Goal: Transaction & Acquisition: Purchase product/service

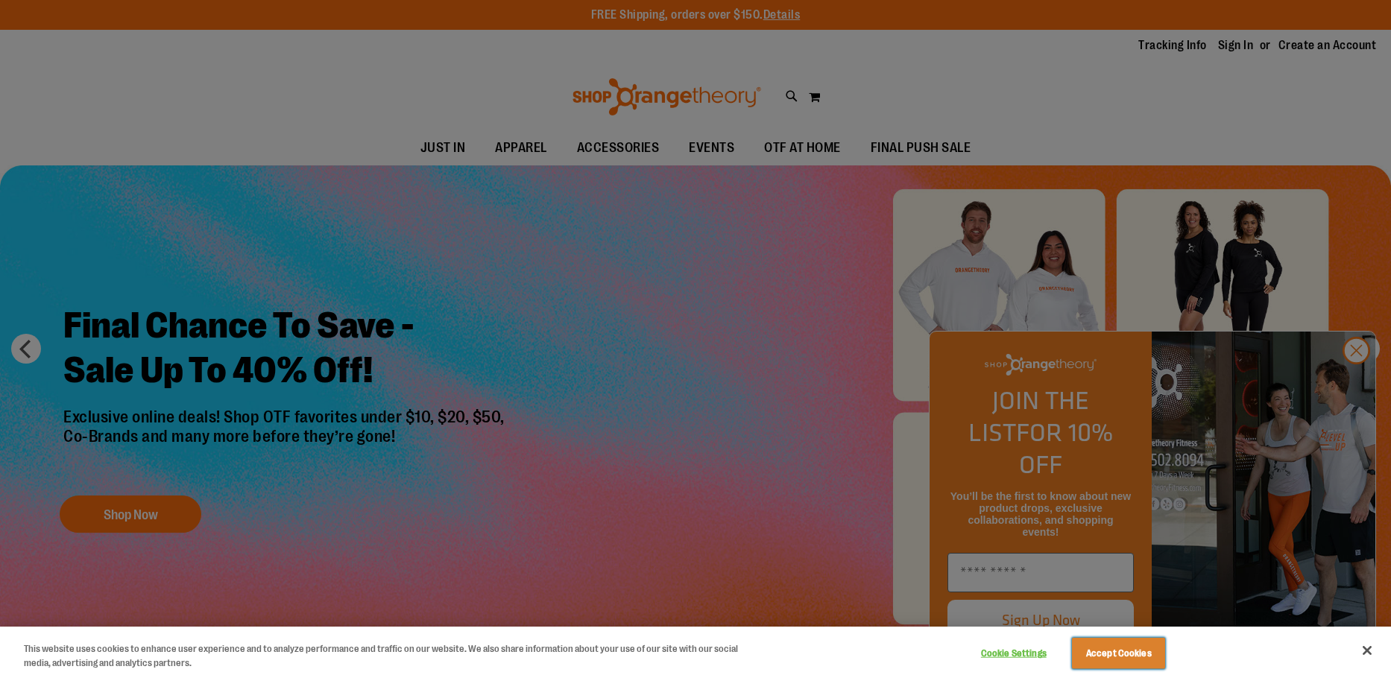
click at [1131, 651] on button "Accept Cookies" at bounding box center [1118, 653] width 93 height 31
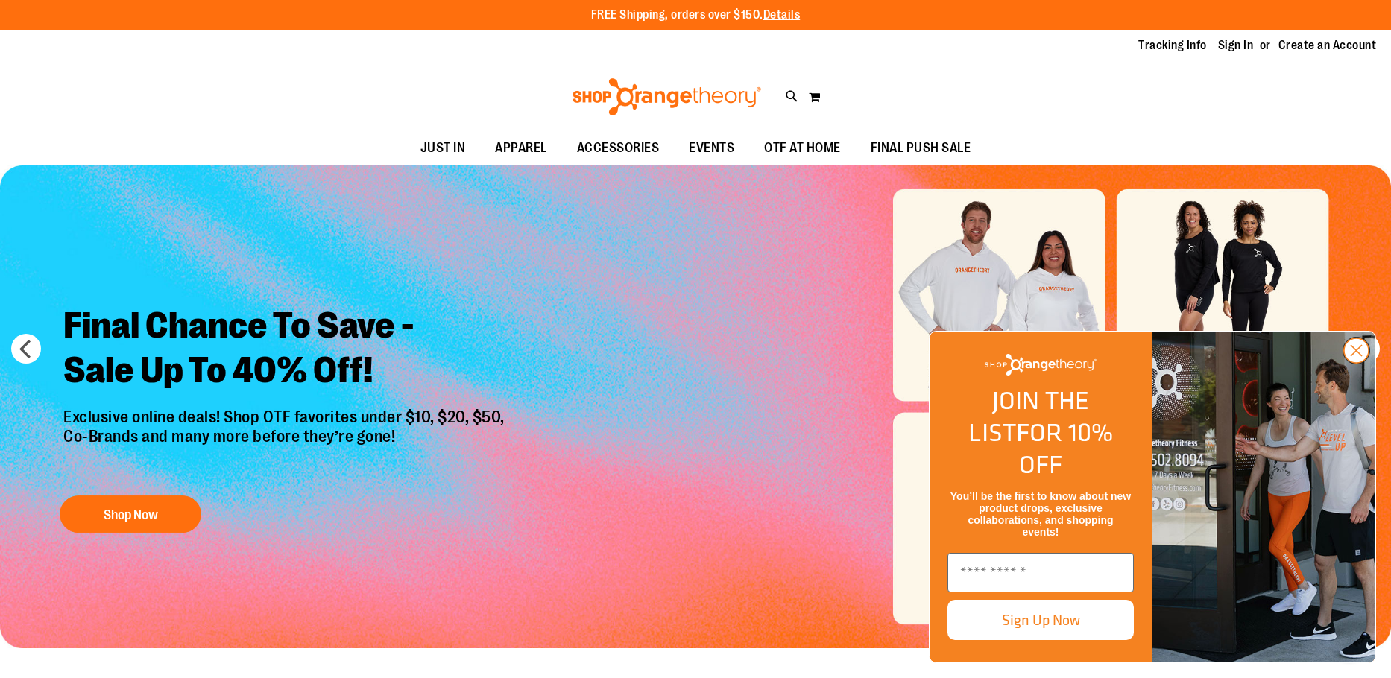
click at [1360, 364] on icon "Close dialog" at bounding box center [1356, 351] width 26 height 26
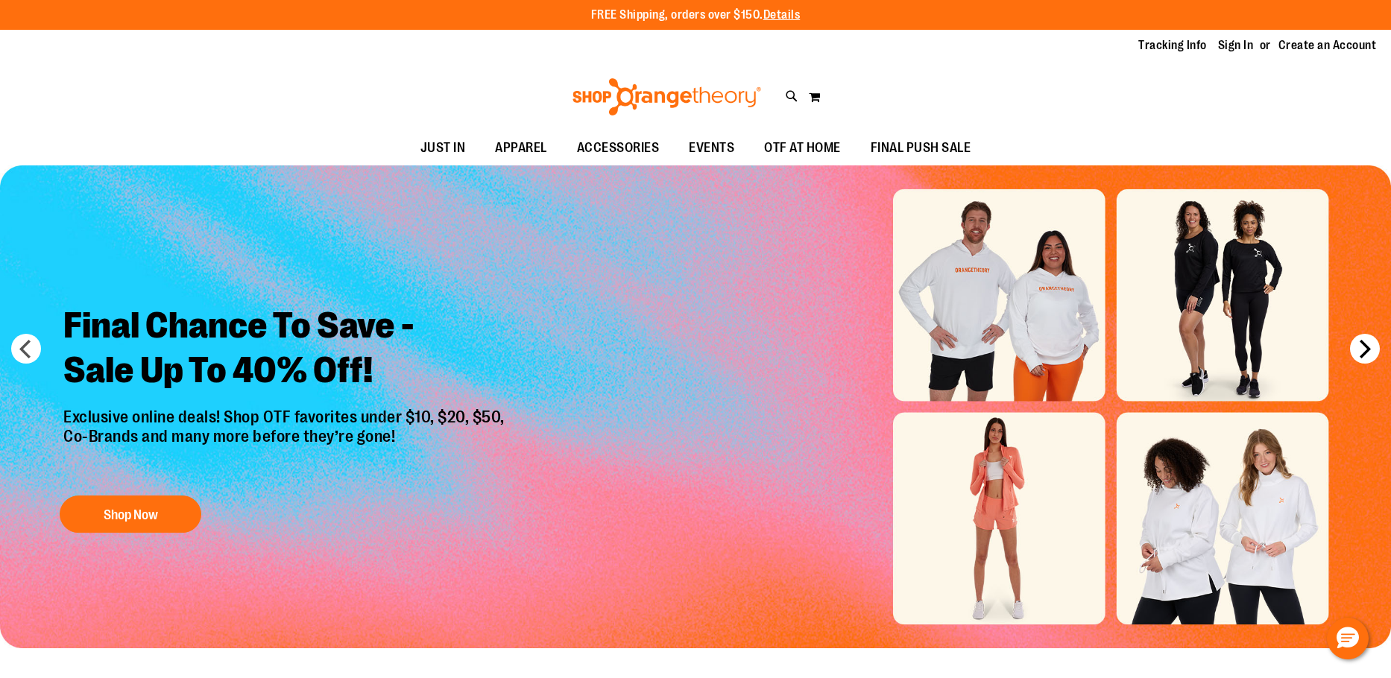
click at [1366, 354] on button "next" at bounding box center [1365, 349] width 30 height 30
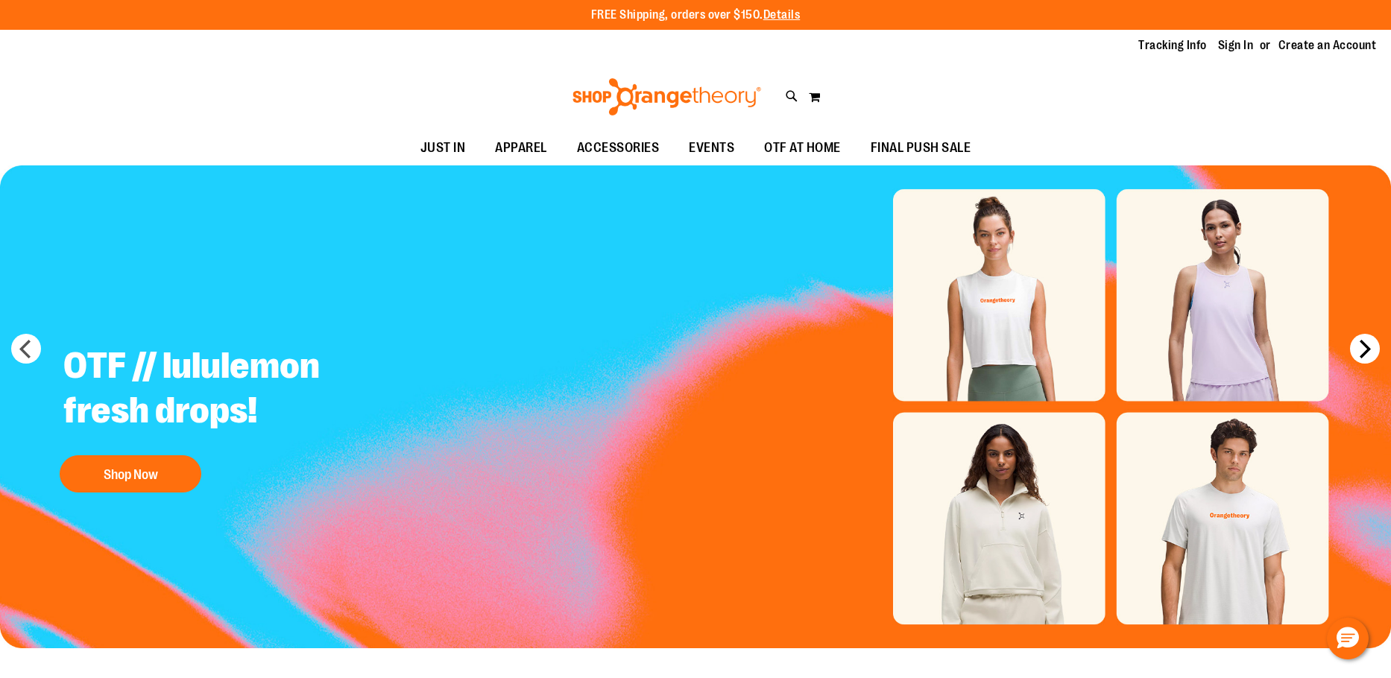
click at [1366, 354] on button "next" at bounding box center [1365, 349] width 30 height 30
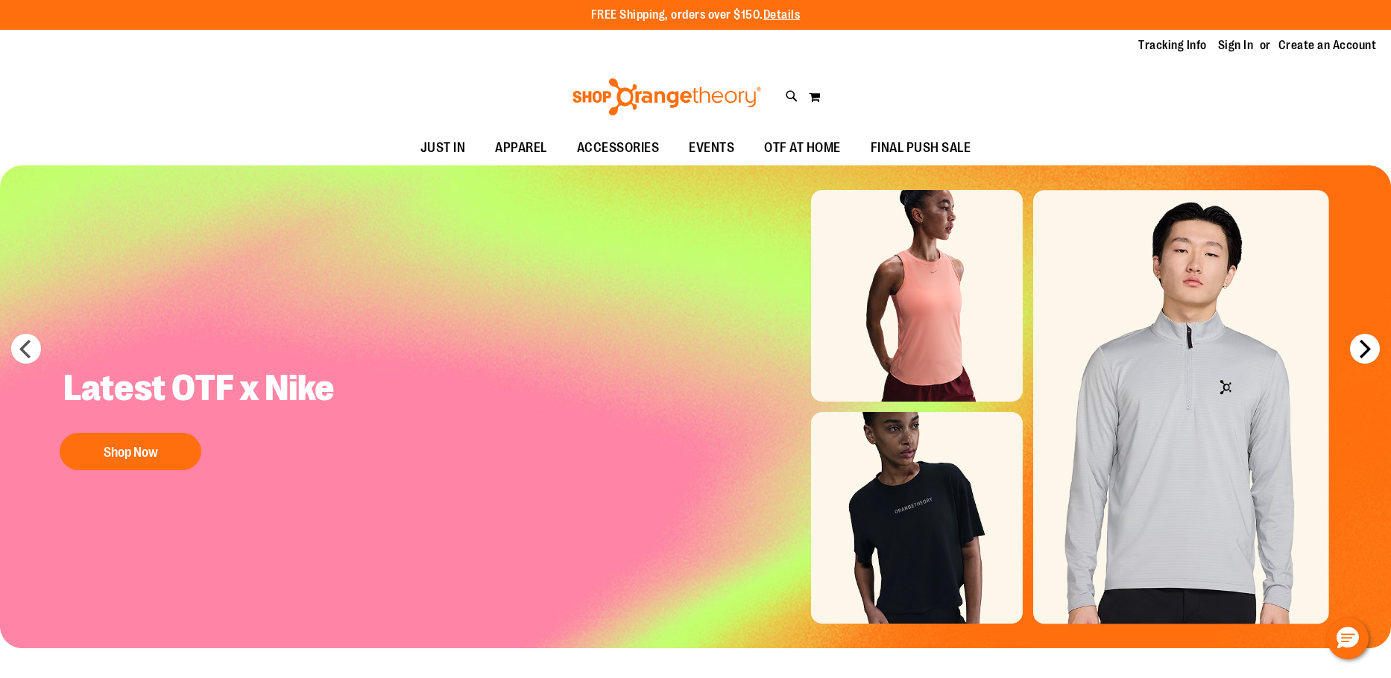
click at [1366, 355] on button "next" at bounding box center [1365, 349] width 30 height 30
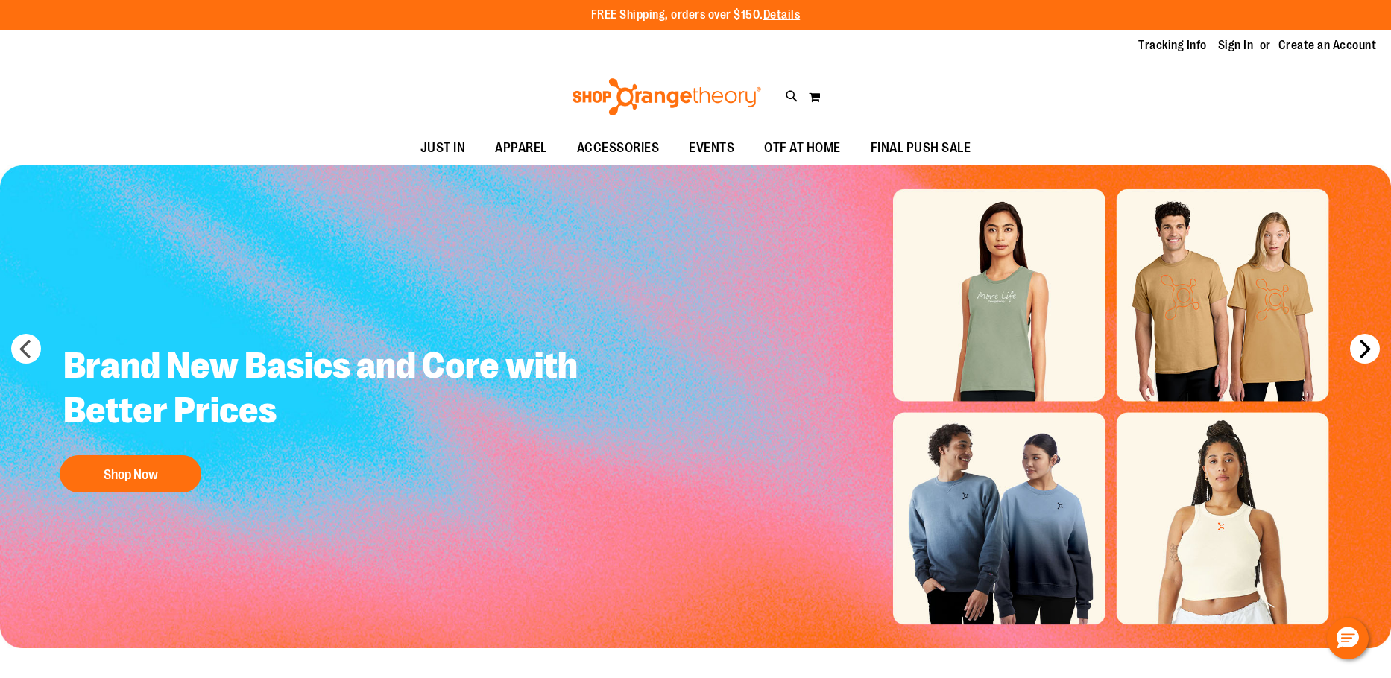
click at [1366, 355] on button "next" at bounding box center [1365, 349] width 30 height 30
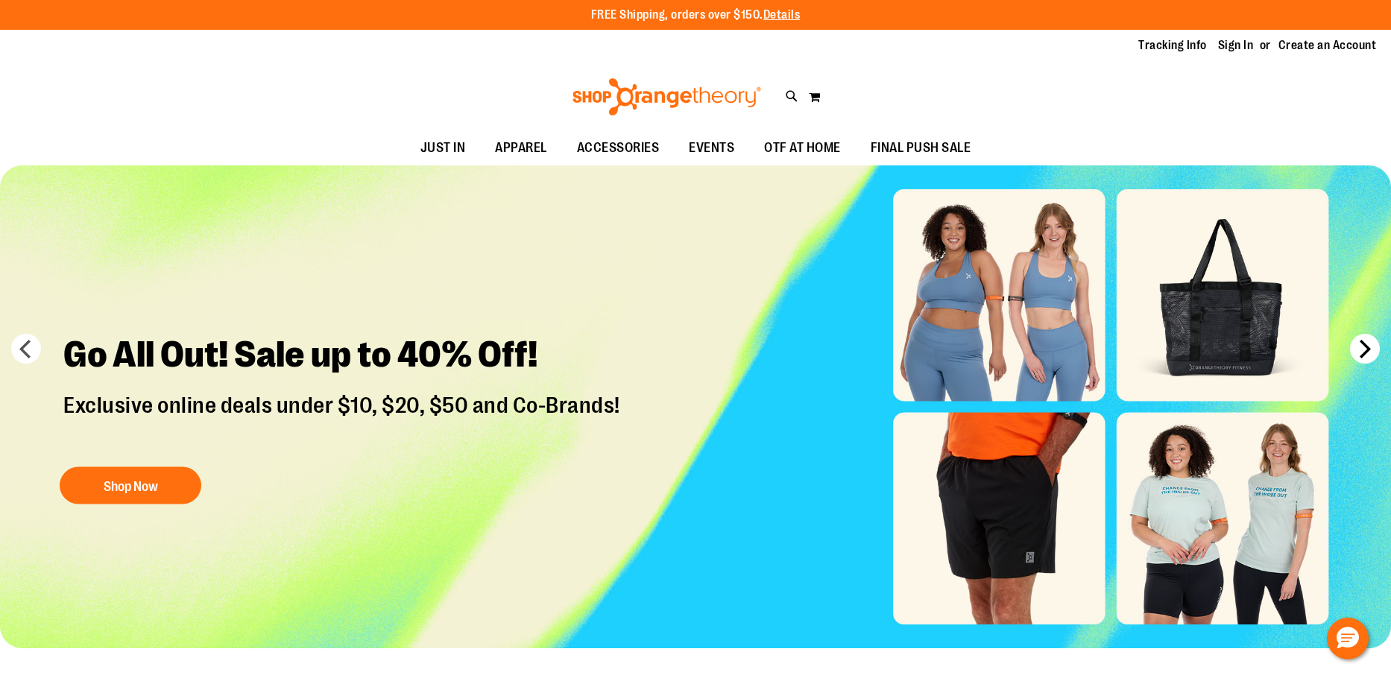
click at [1366, 355] on button "next" at bounding box center [1365, 349] width 30 height 30
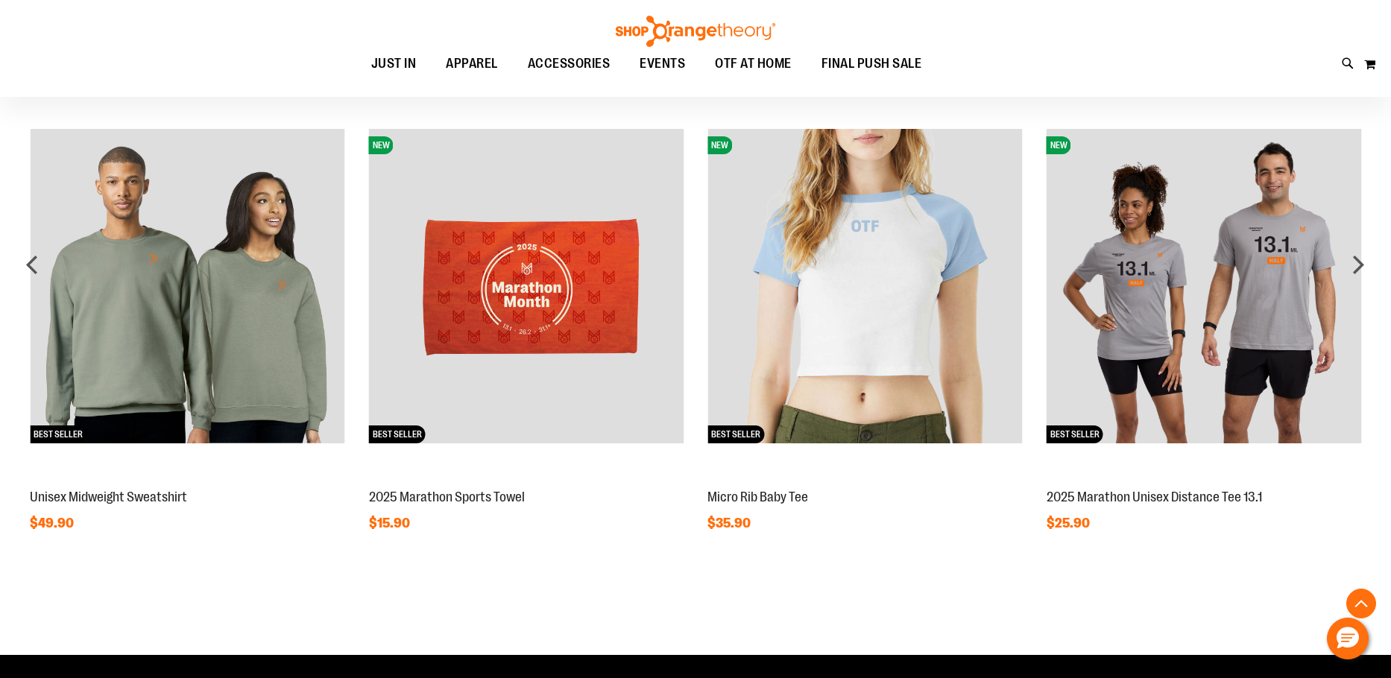
scroll to position [1342, 0]
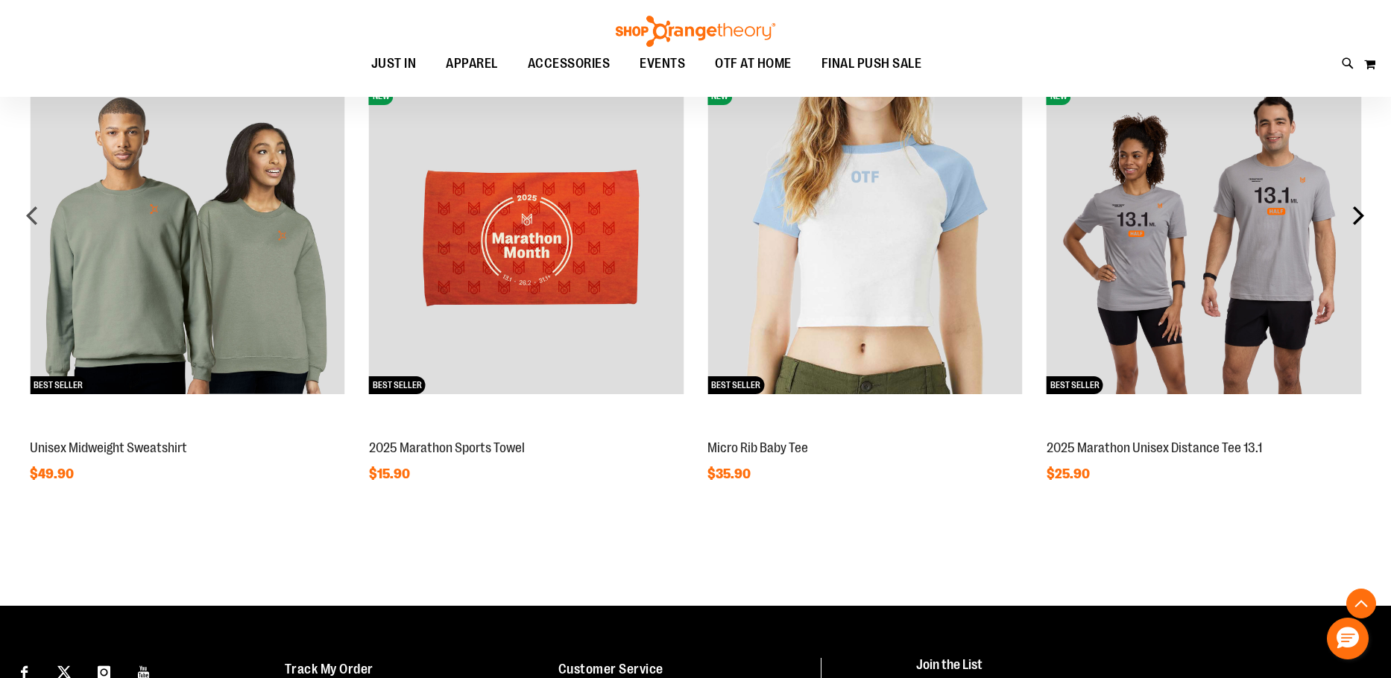
click at [1355, 218] on div "next" at bounding box center [1358, 215] width 30 height 30
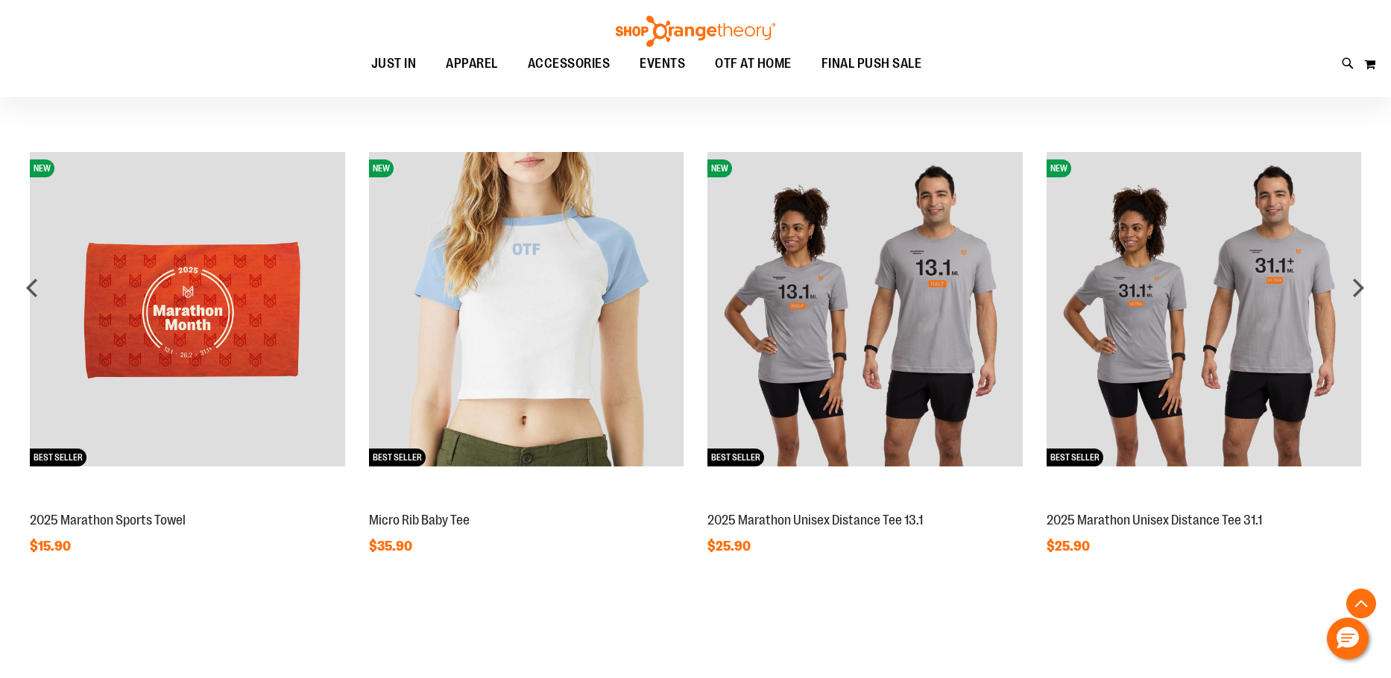
scroll to position [1250, 0]
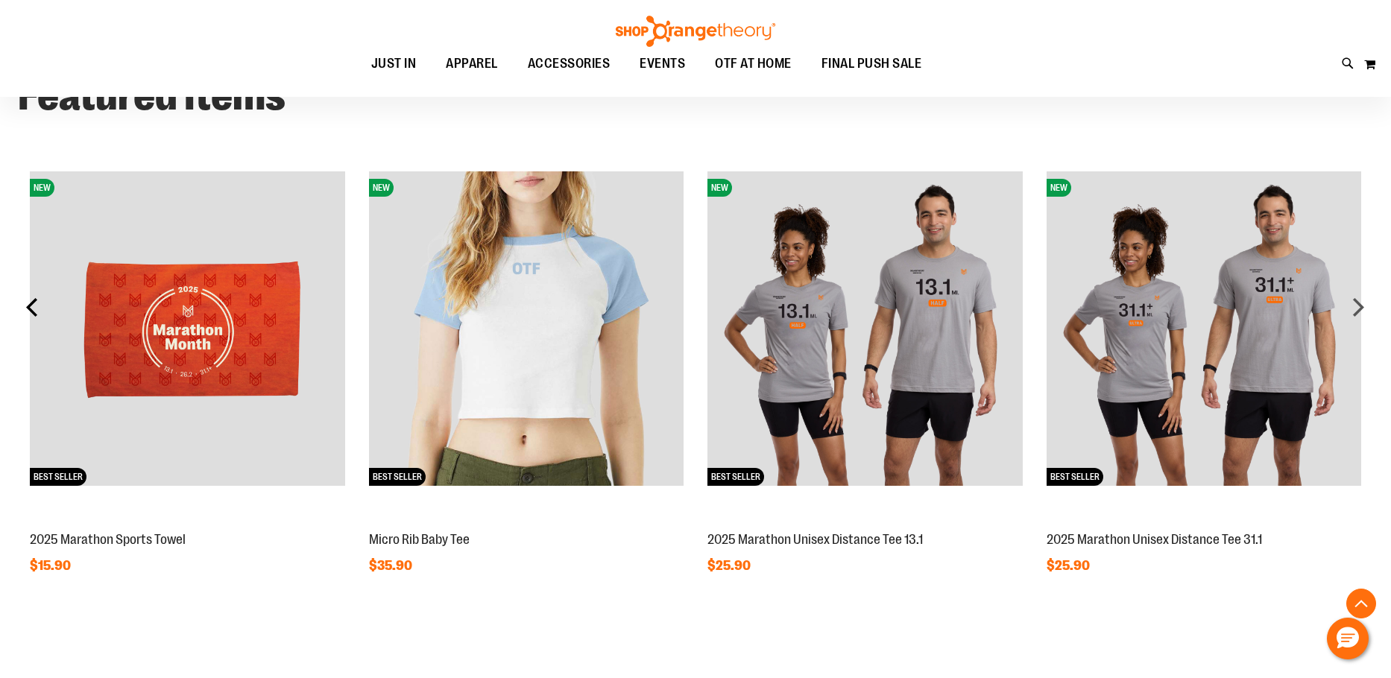
click at [27, 310] on div "prev" at bounding box center [33, 307] width 30 height 30
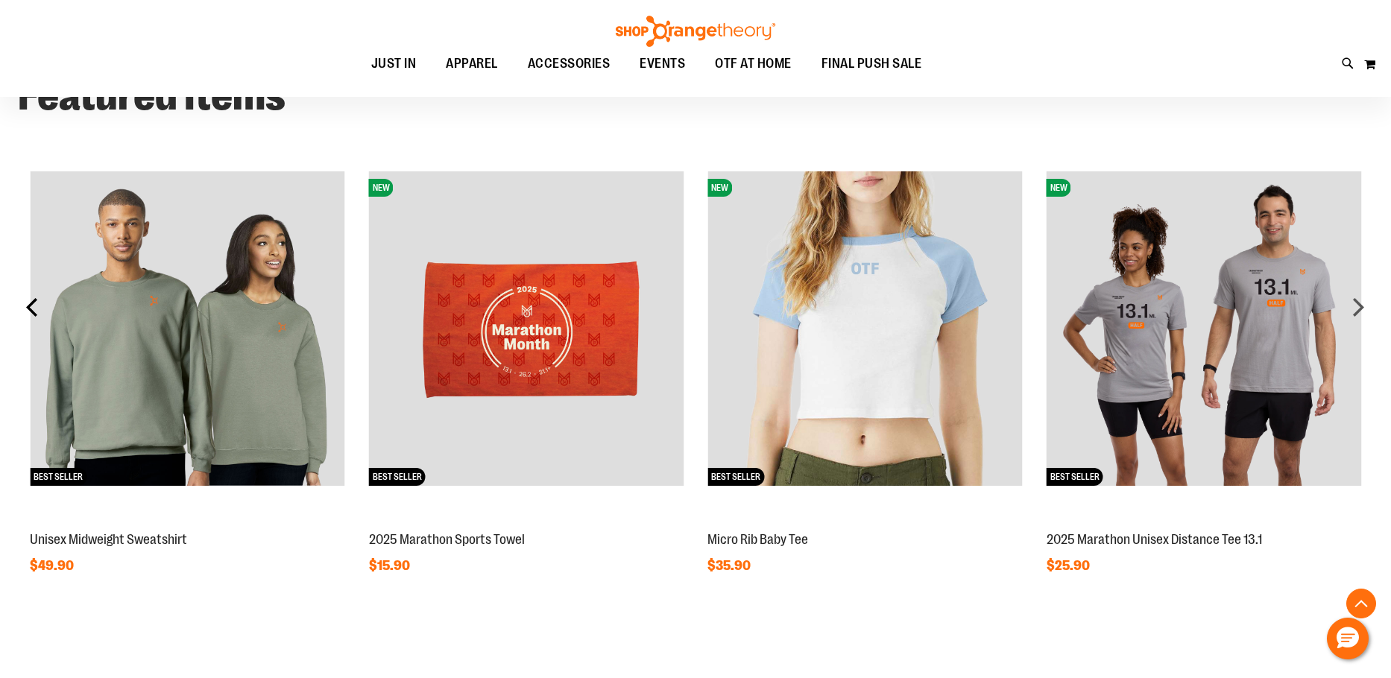
click at [27, 310] on div "prev" at bounding box center [33, 307] width 30 height 30
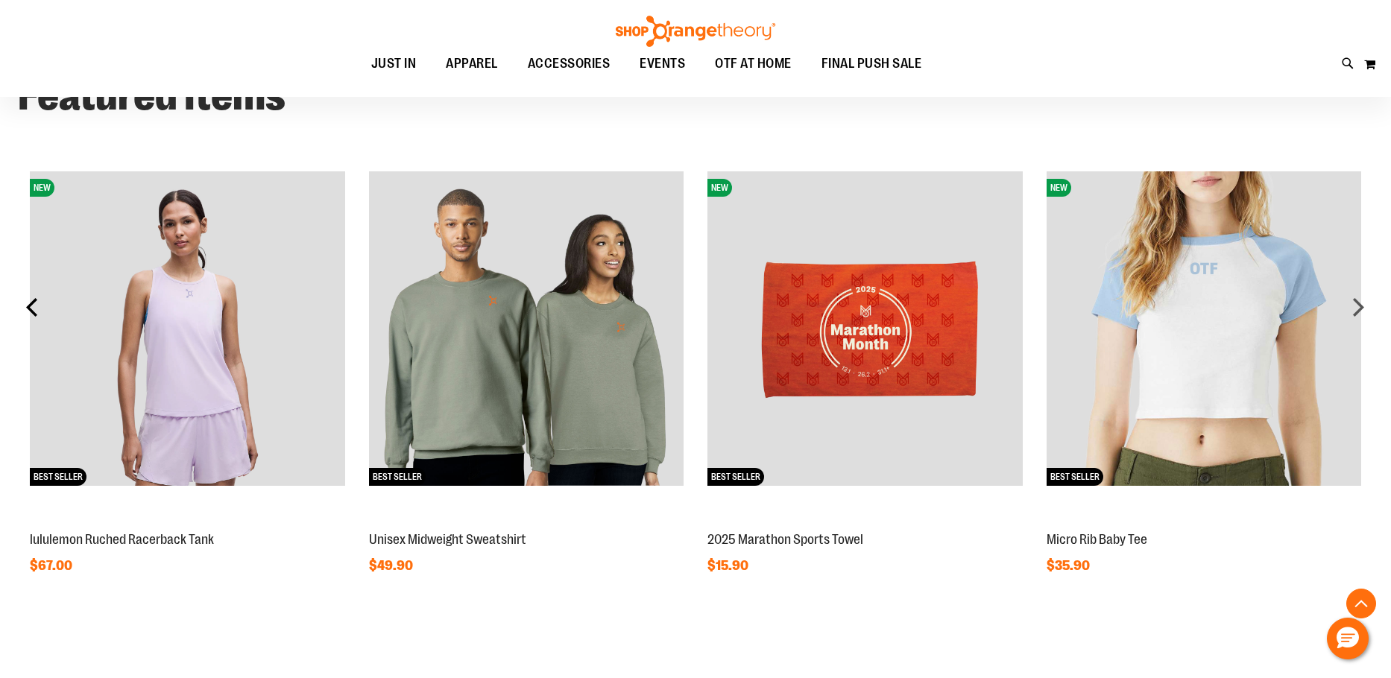
click at [27, 310] on div "prev" at bounding box center [33, 307] width 30 height 30
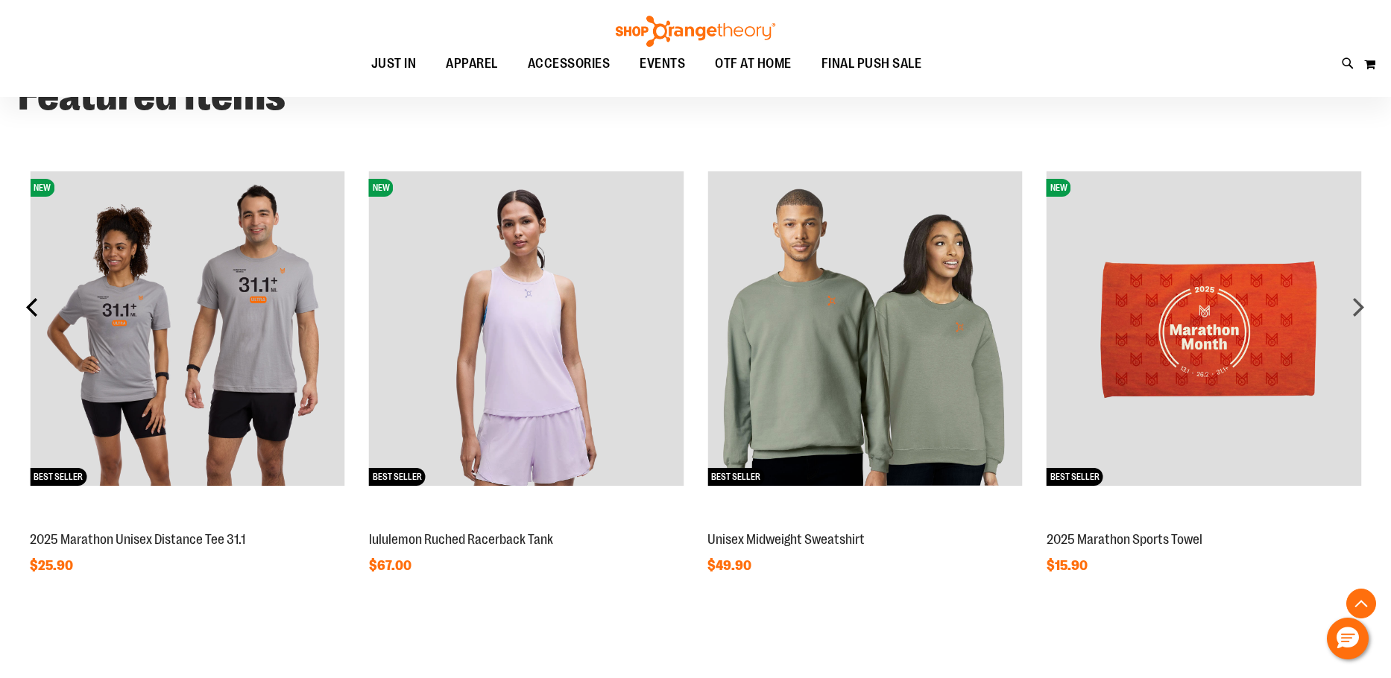
click at [27, 310] on div "prev" at bounding box center [33, 307] width 30 height 30
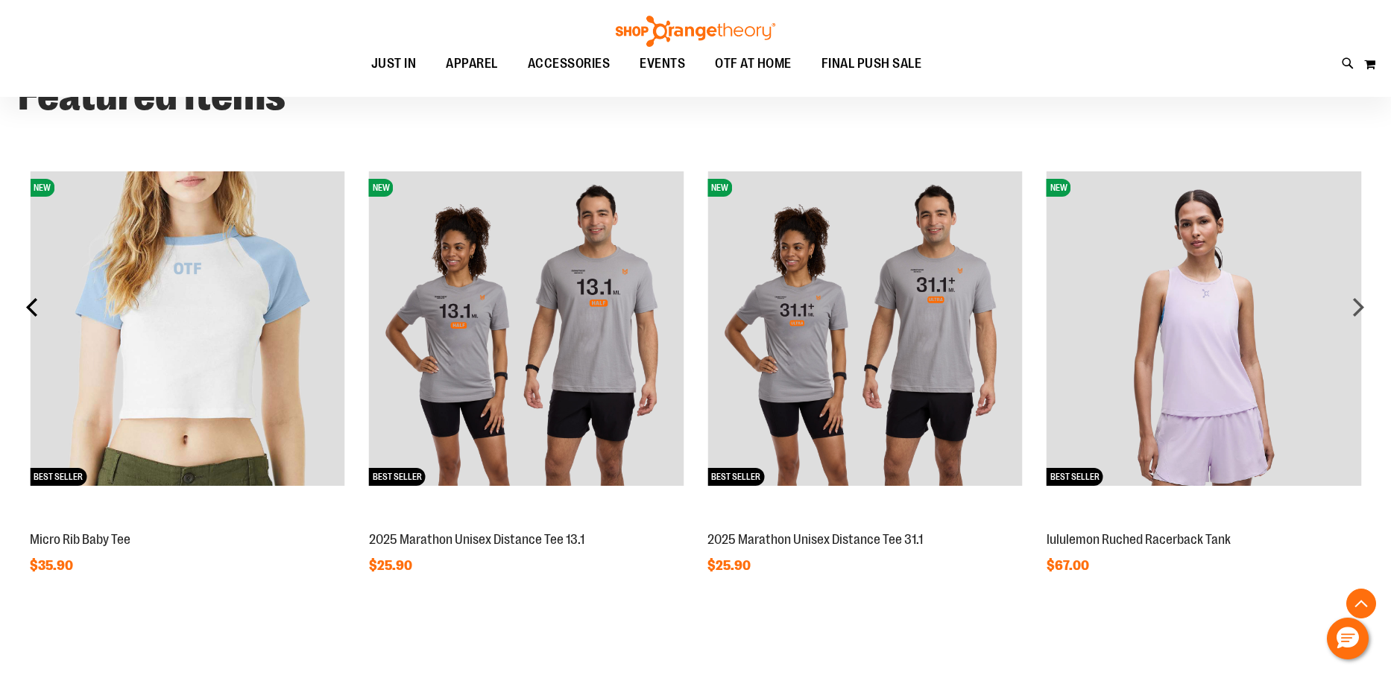
click at [27, 310] on div "prev" at bounding box center [33, 307] width 30 height 30
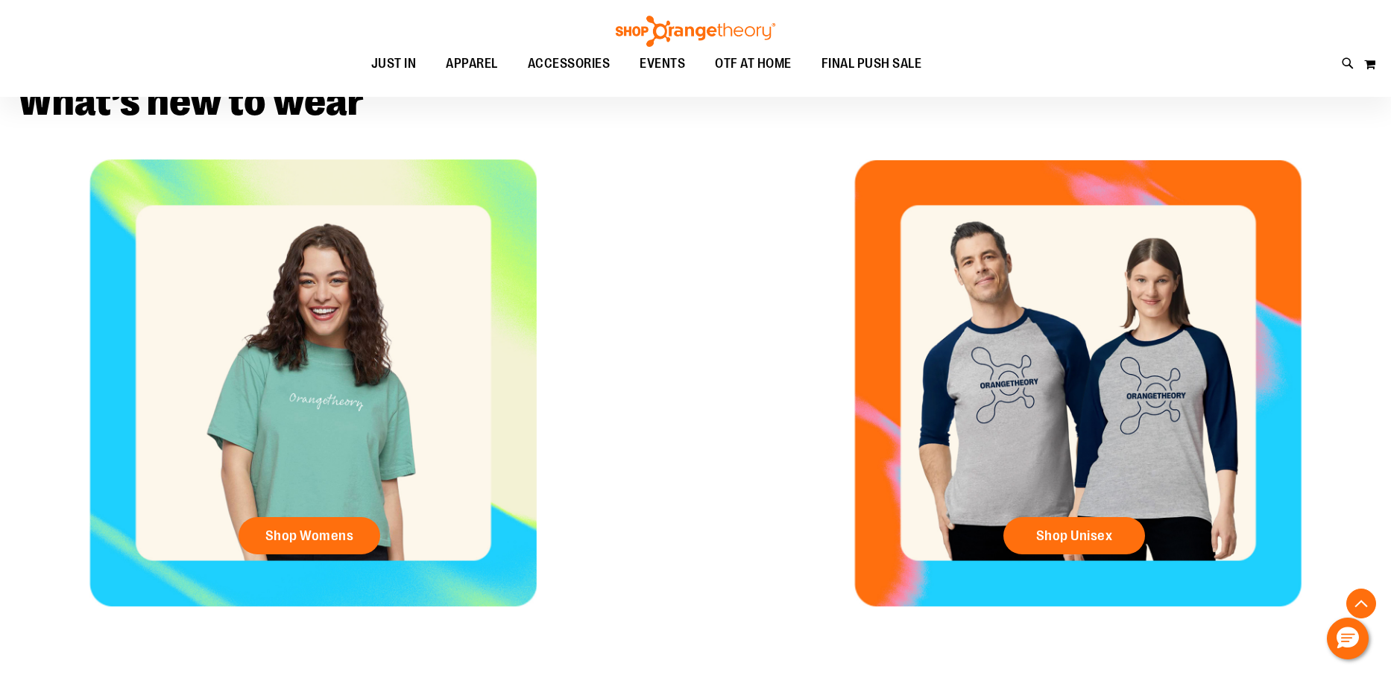
scroll to position [579, 0]
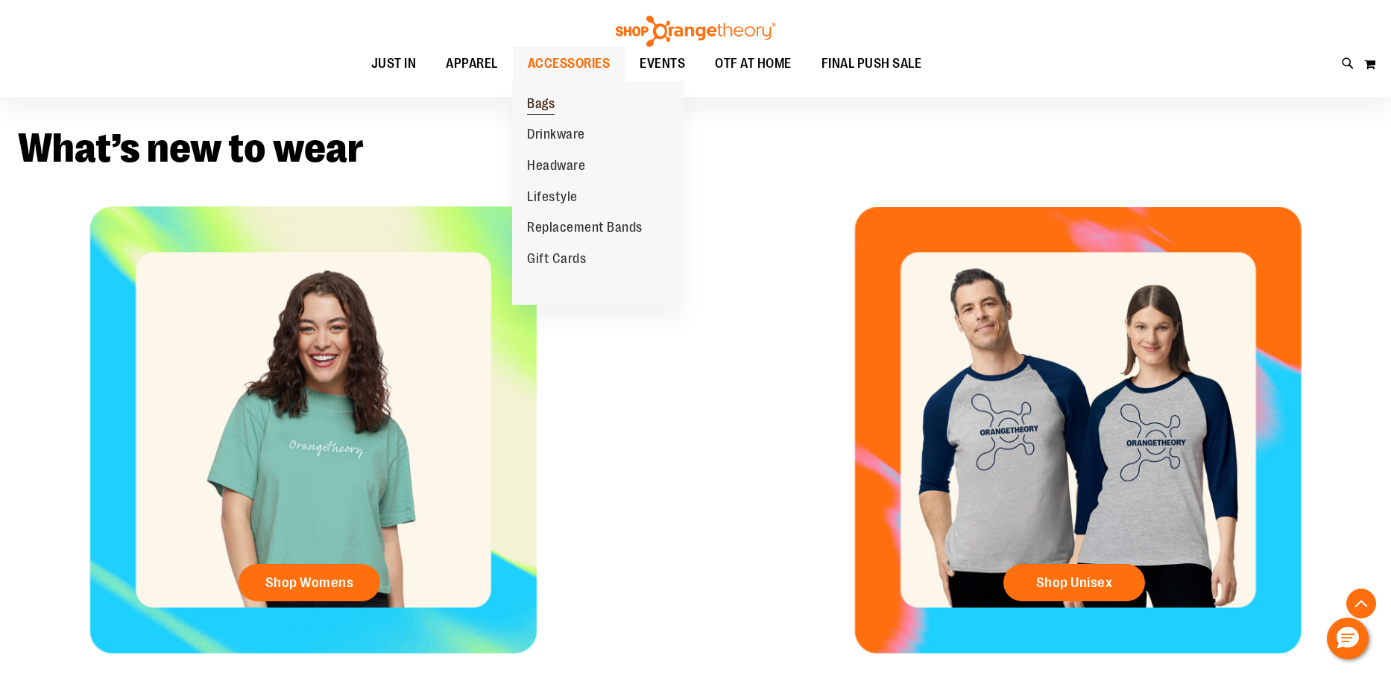
click at [534, 103] on span "Bags" at bounding box center [541, 105] width 28 height 19
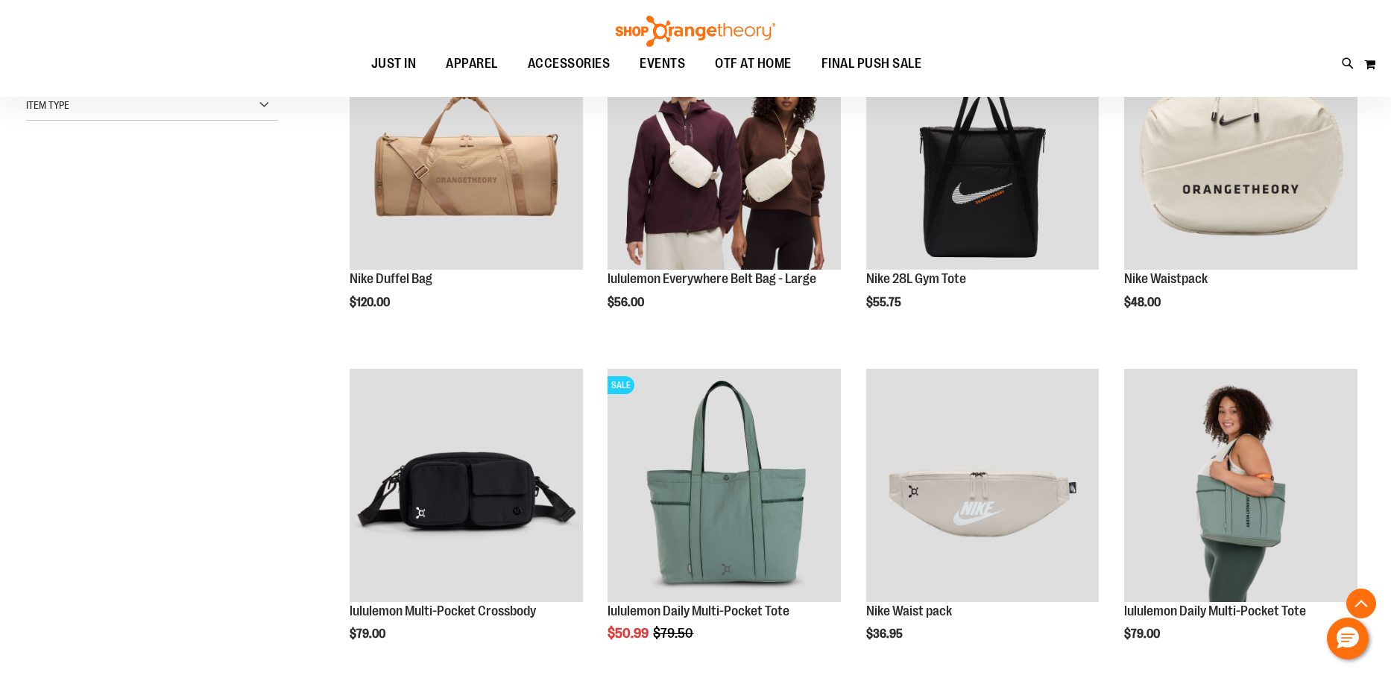
scroll to position [297, 0]
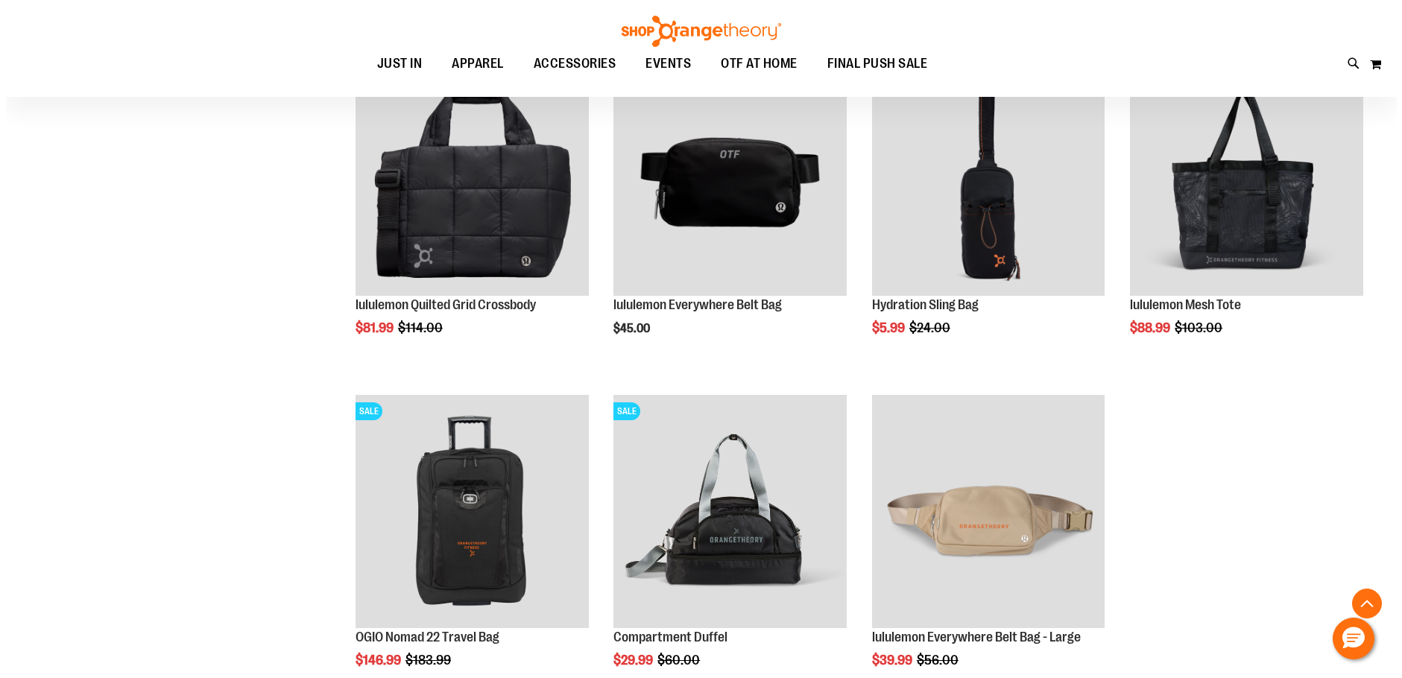
scroll to position [968, 0]
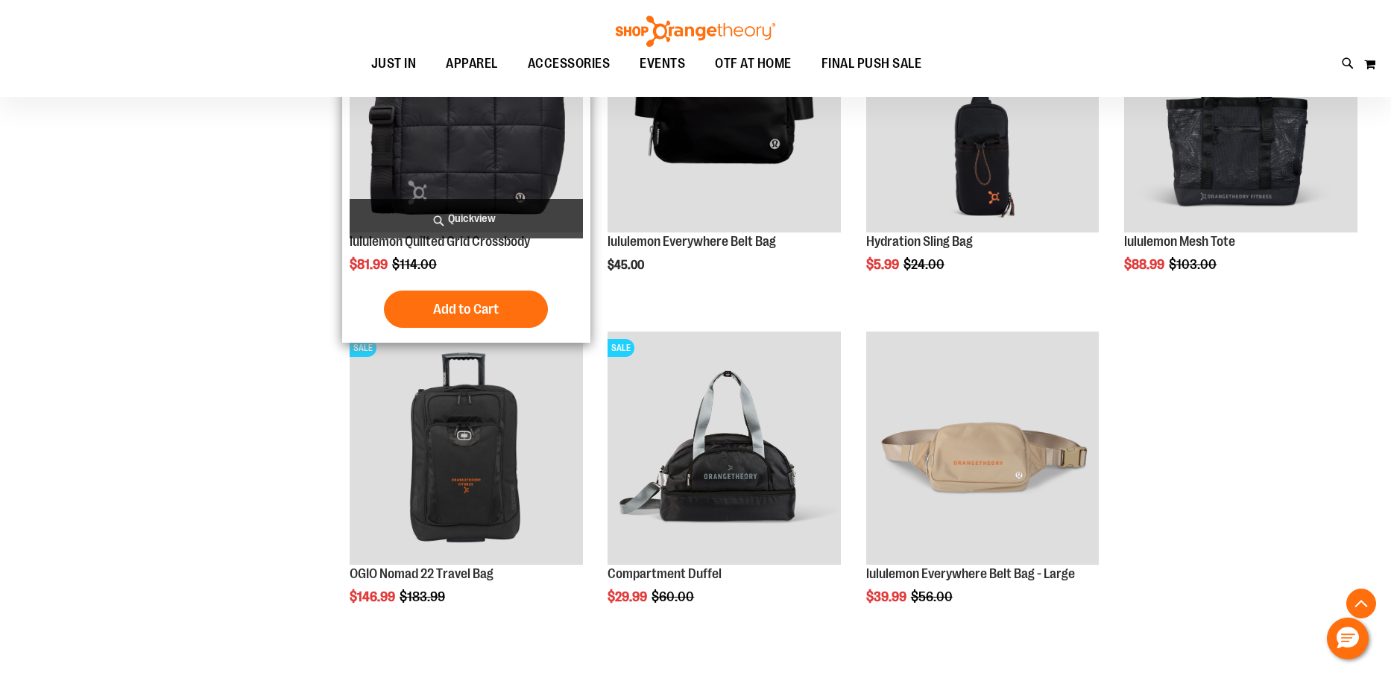
click at [488, 167] on img "product" at bounding box center [466, 116] width 233 height 233
click at [486, 225] on span "Quickview" at bounding box center [466, 219] width 233 height 40
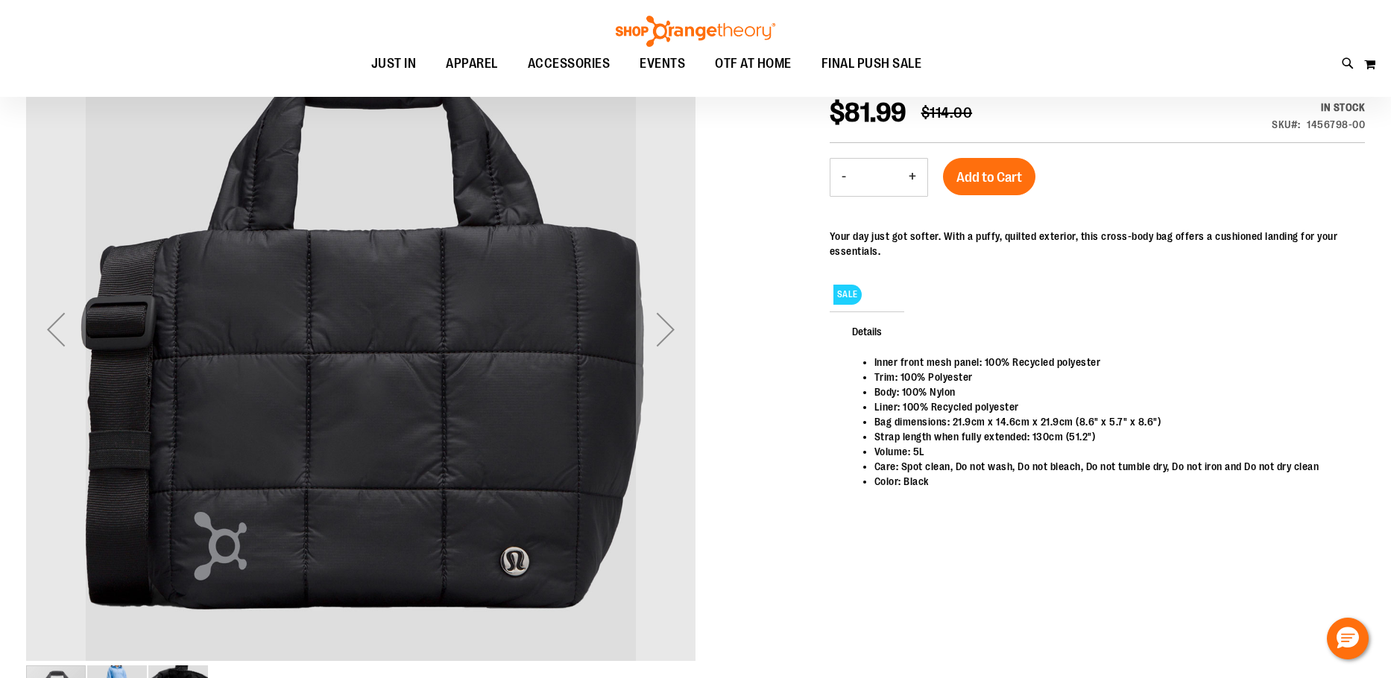
scroll to position [224, 0]
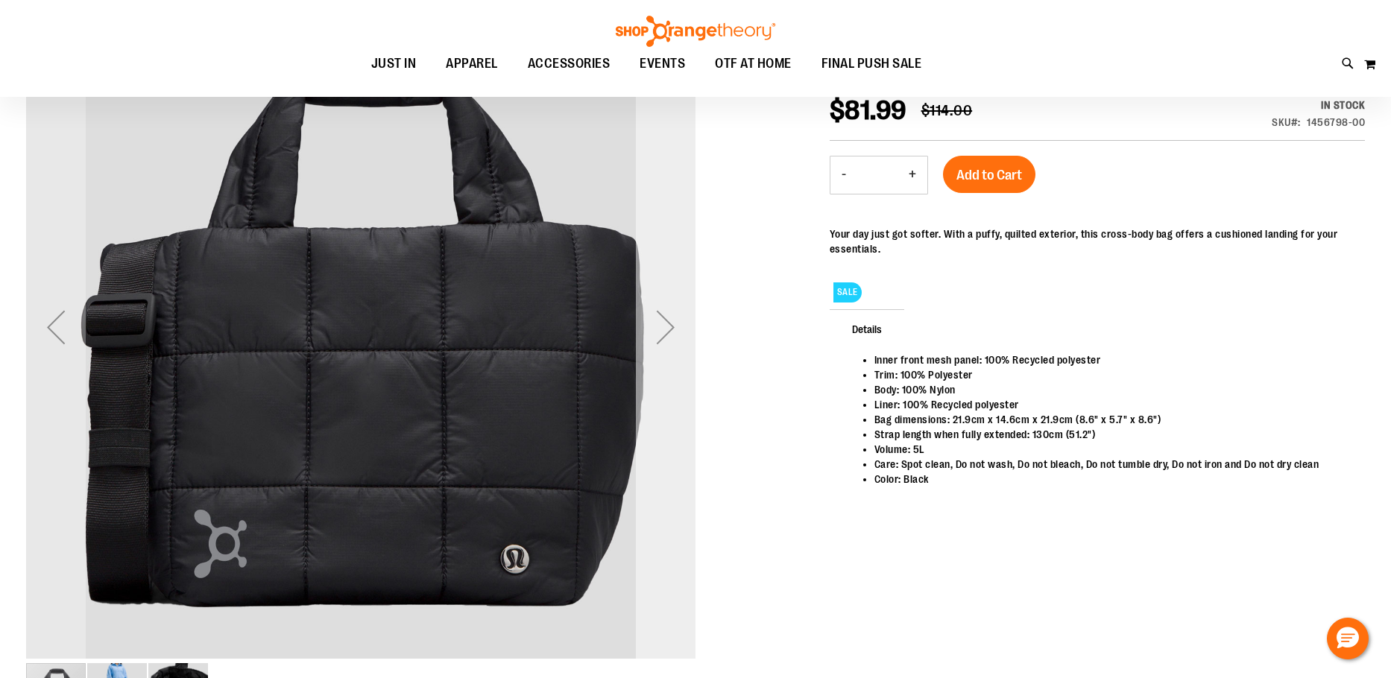
click at [656, 328] on div "Next" at bounding box center [666, 327] width 60 height 60
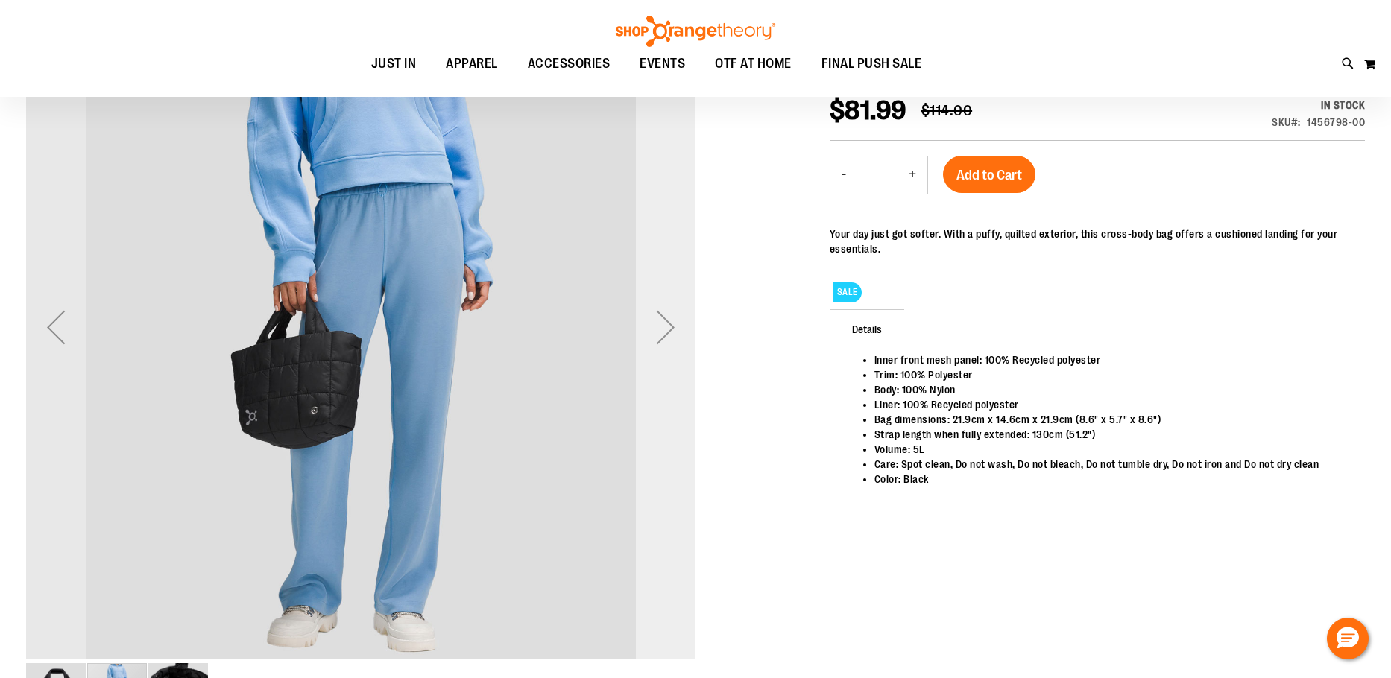
click at [674, 328] on div "Next" at bounding box center [666, 327] width 60 height 60
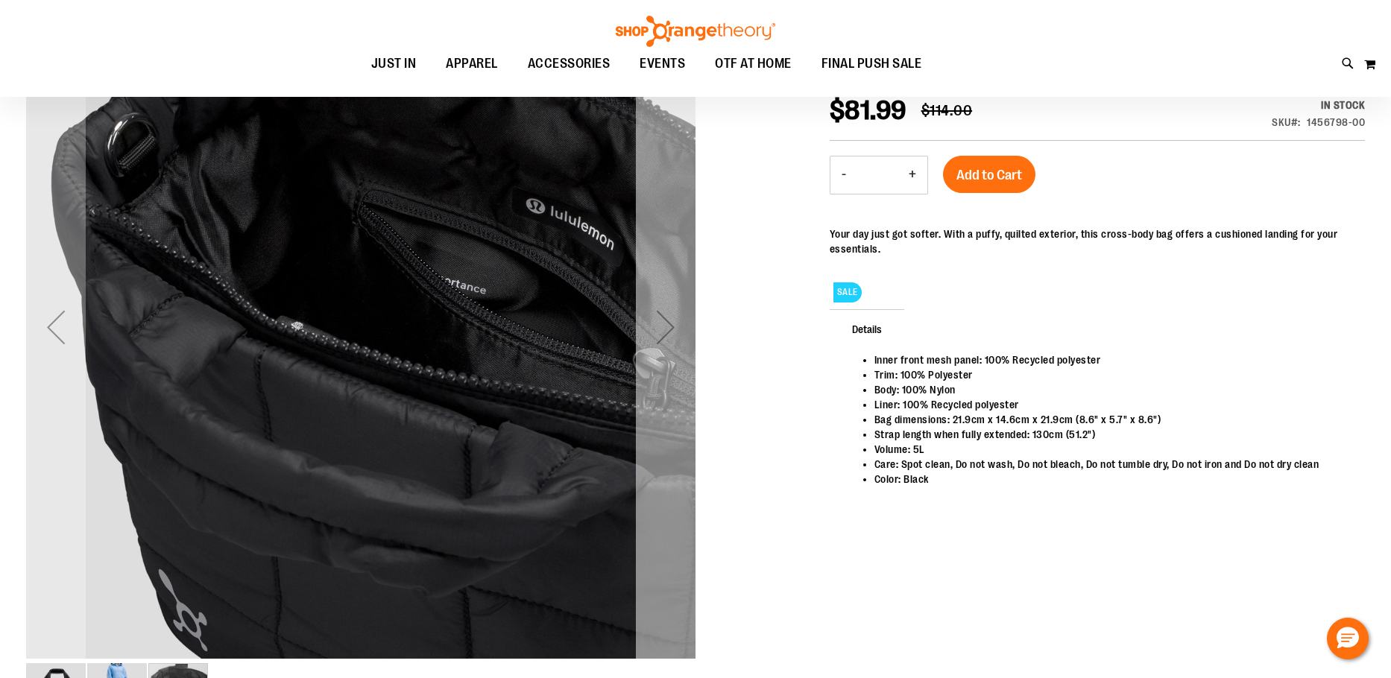
click at [674, 328] on div "Next" at bounding box center [666, 327] width 60 height 60
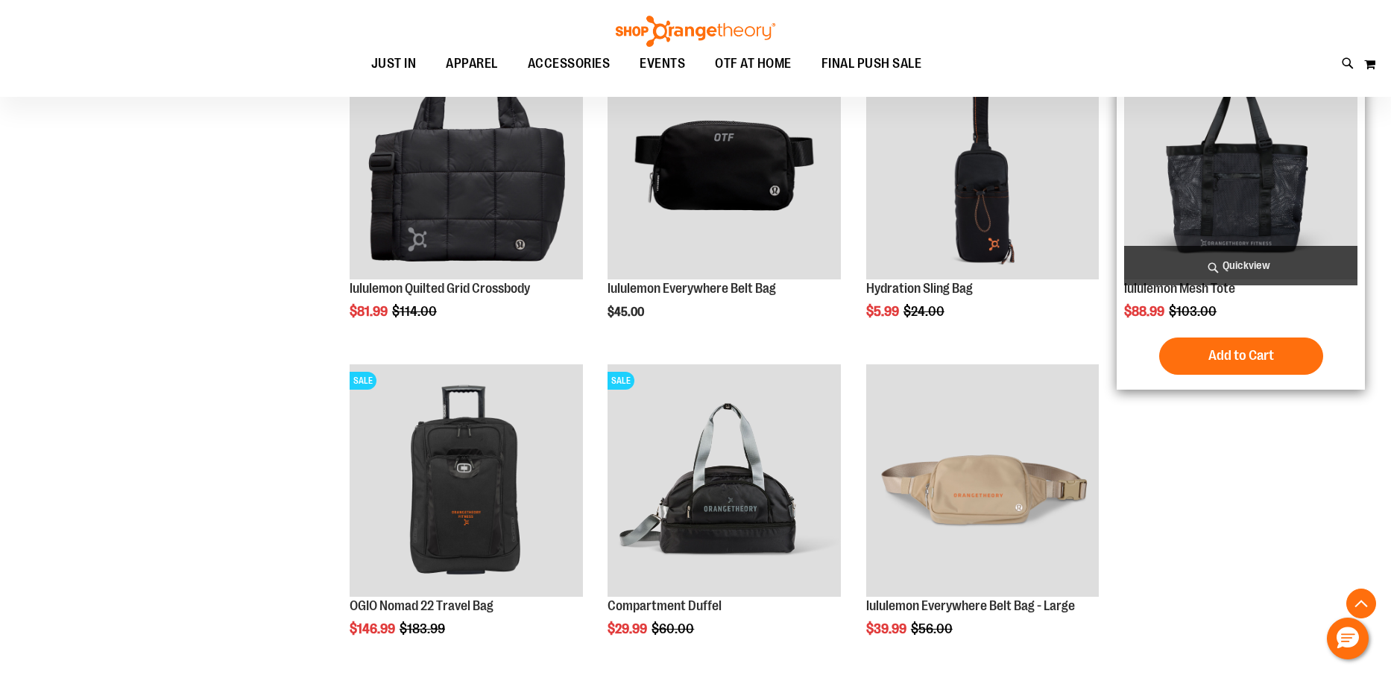
scroll to position [872, 0]
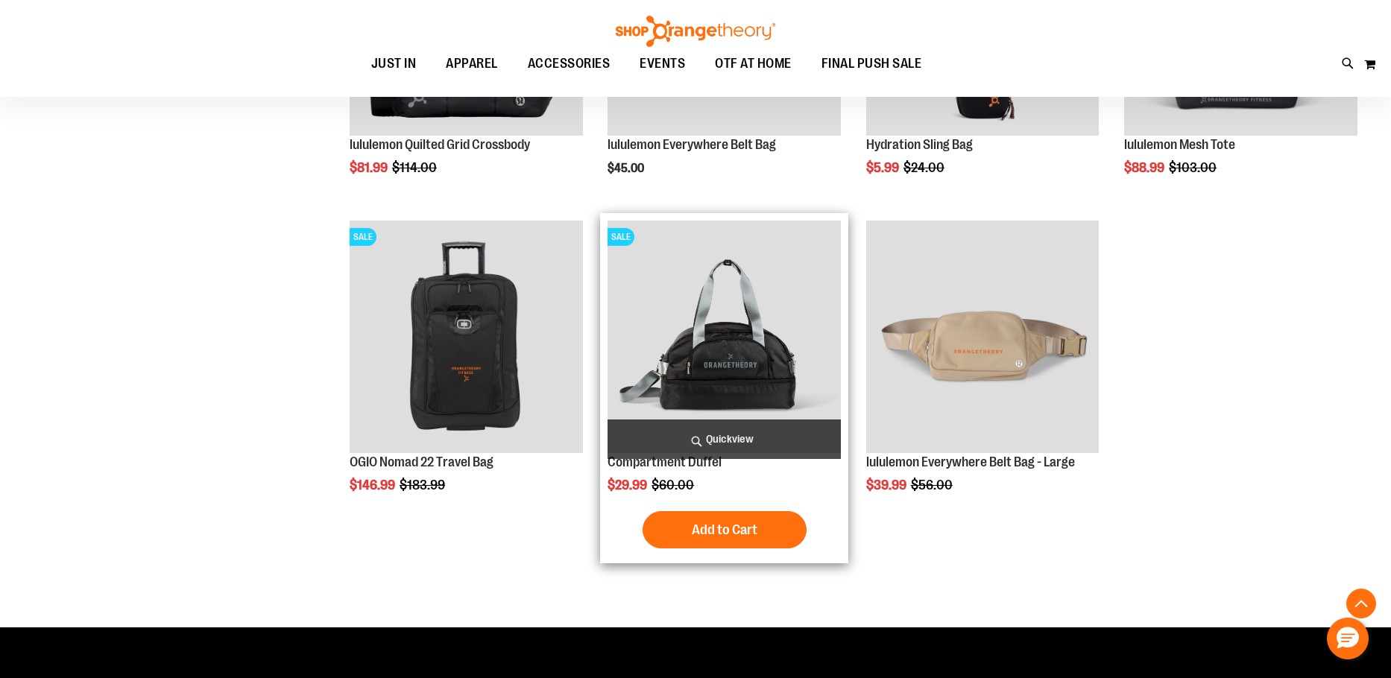
click at [784, 386] on img "product" at bounding box center [723, 337] width 233 height 233
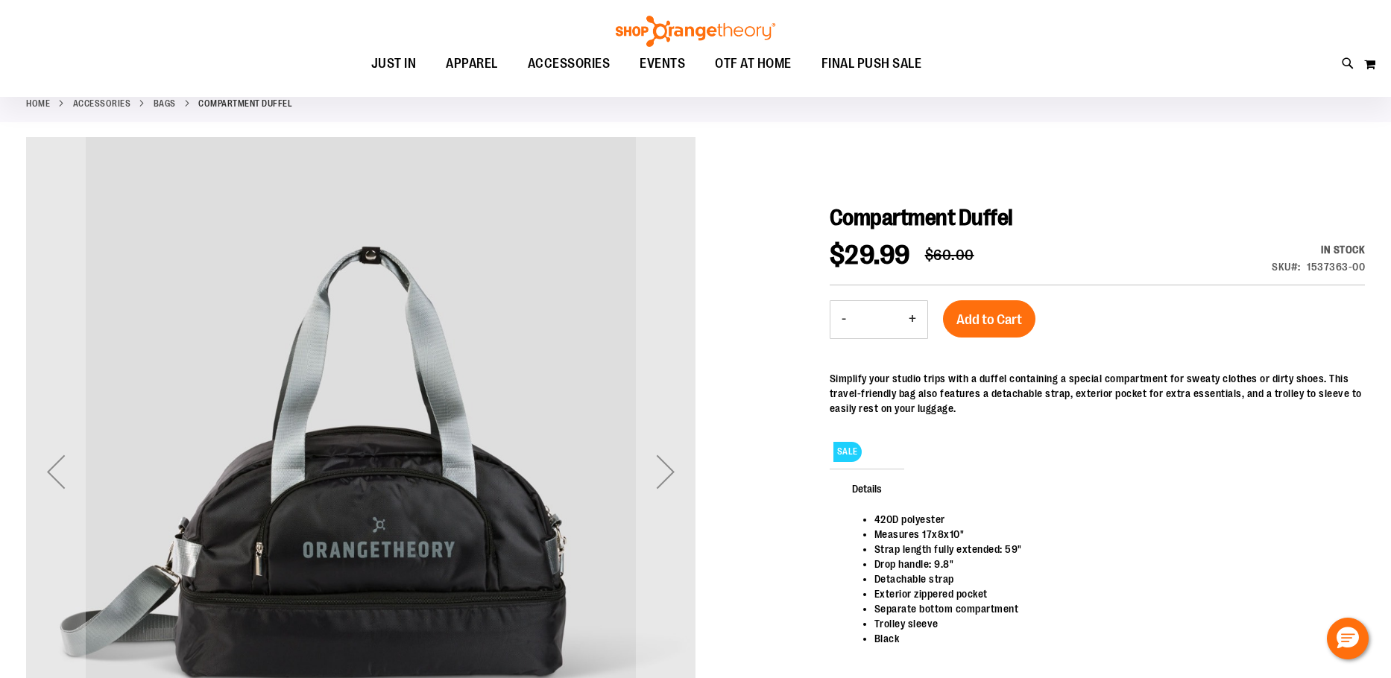
scroll to position [222, 0]
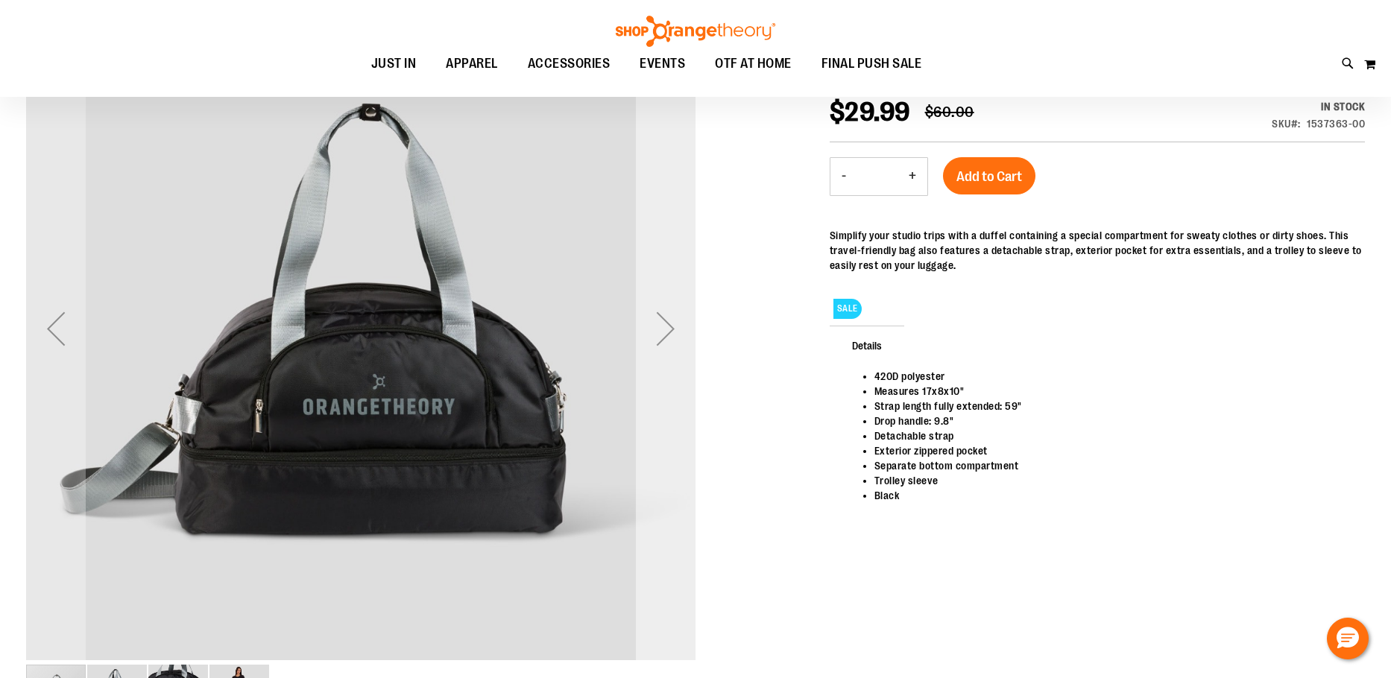
click at [667, 332] on div "Next" at bounding box center [666, 329] width 60 height 60
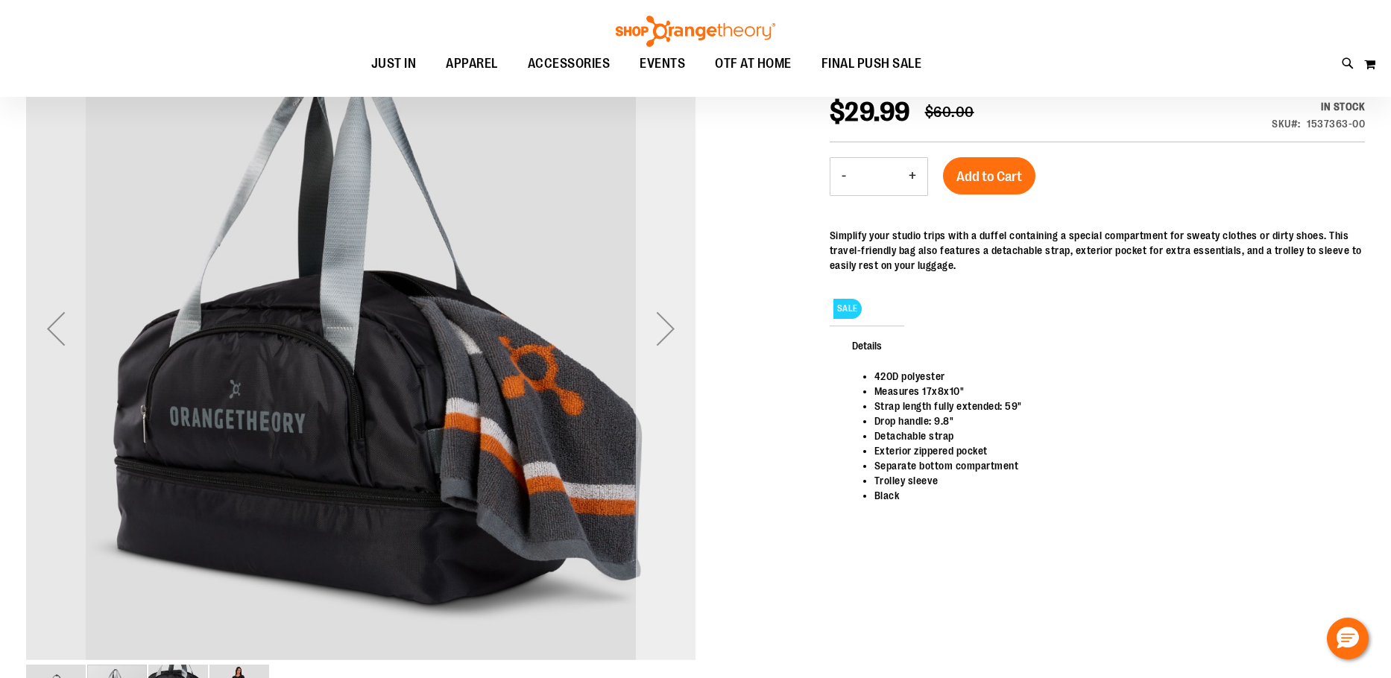
click at [667, 332] on div "Next" at bounding box center [666, 329] width 60 height 60
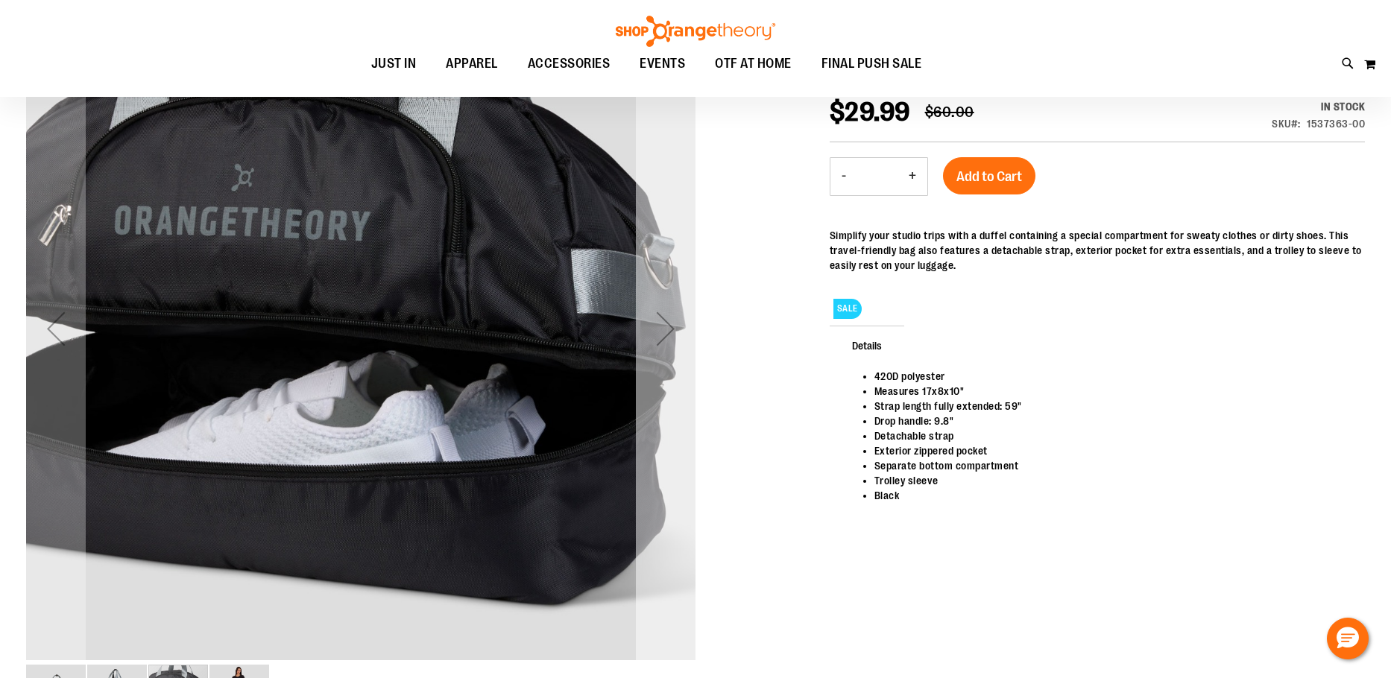
click at [667, 332] on div "Next" at bounding box center [666, 329] width 60 height 60
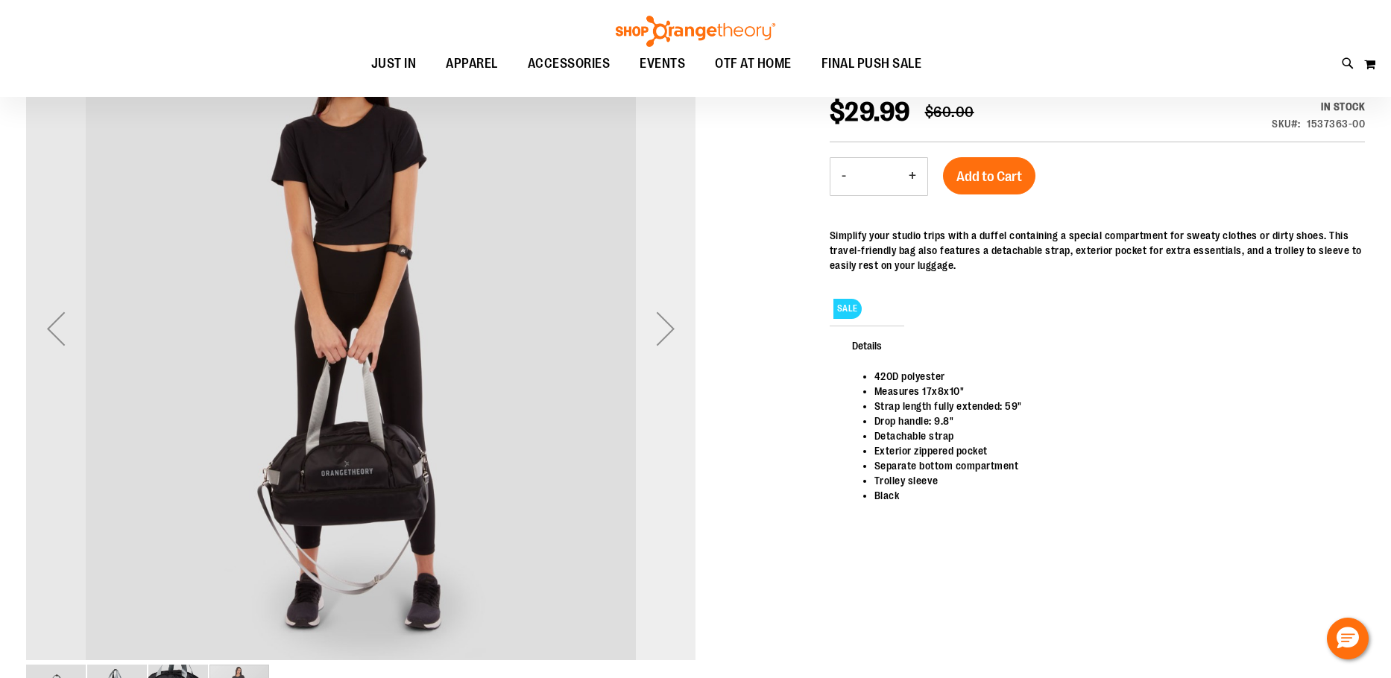
click at [667, 331] on div "Next" at bounding box center [666, 329] width 60 height 60
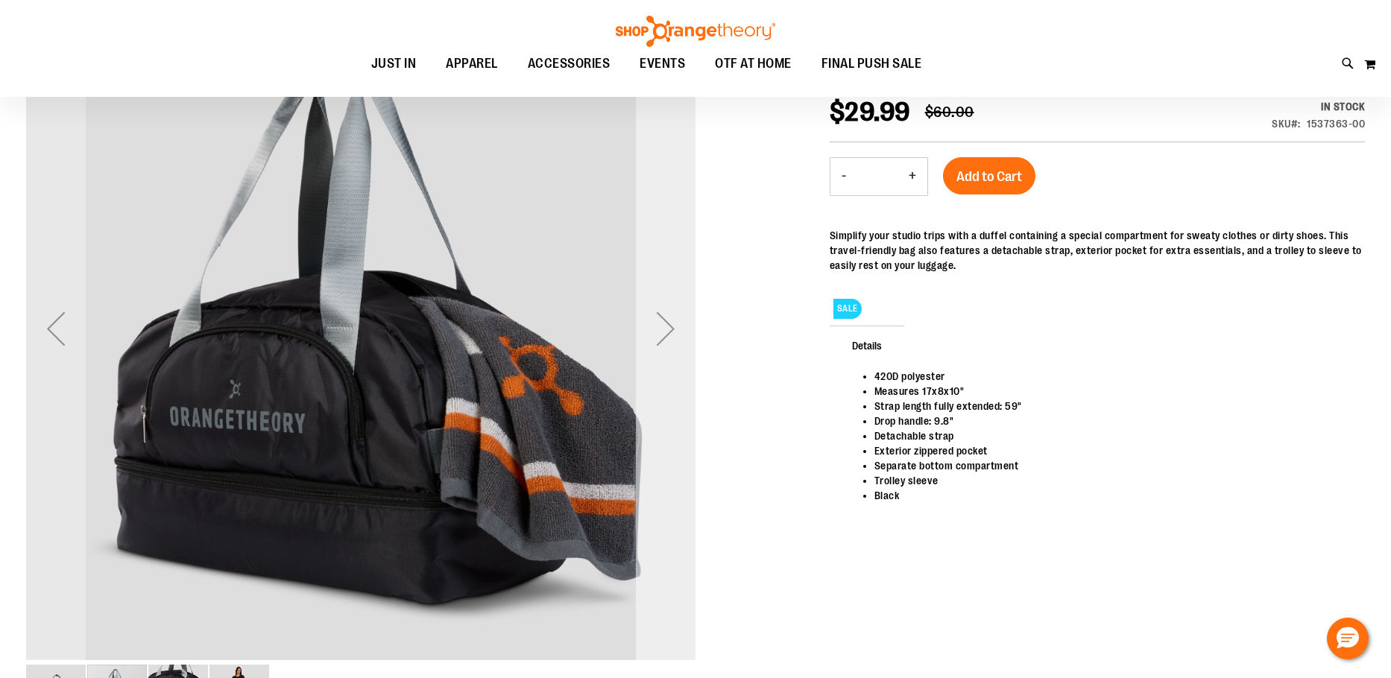
click at [667, 331] on div "Next" at bounding box center [666, 329] width 60 height 60
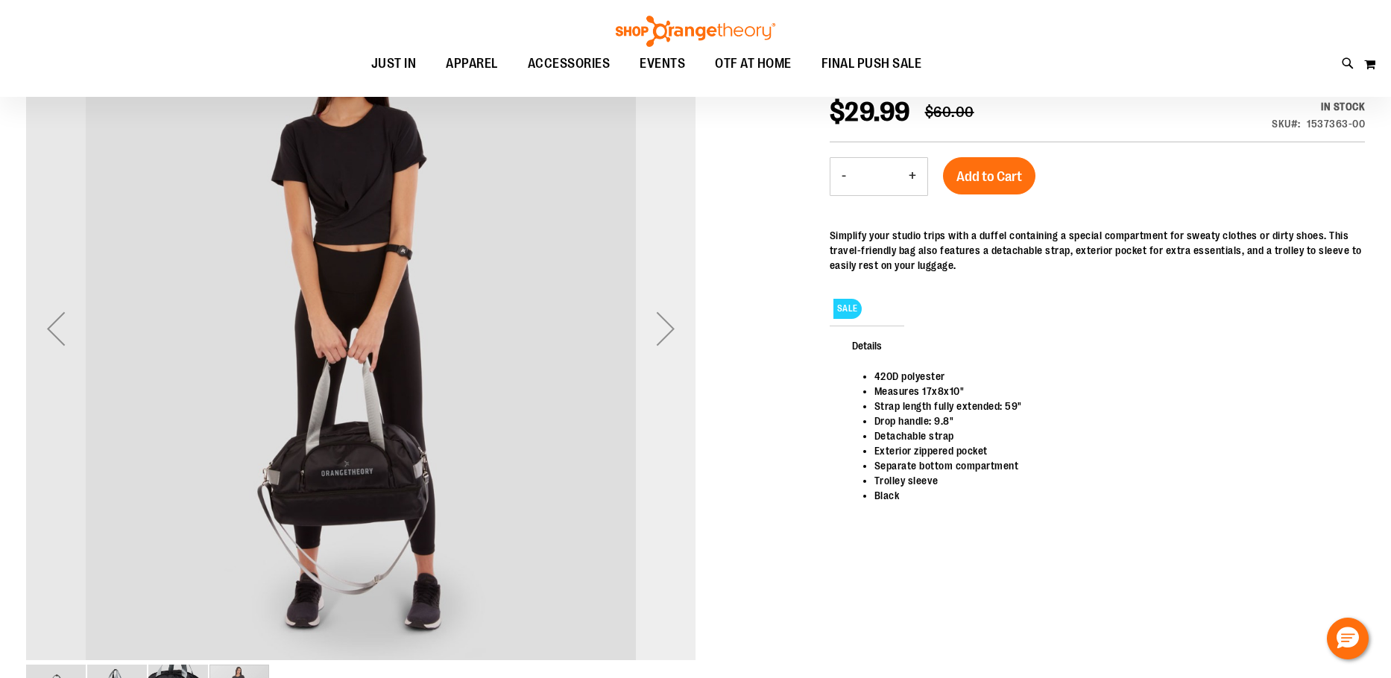
click at [667, 331] on div "Next" at bounding box center [666, 329] width 60 height 60
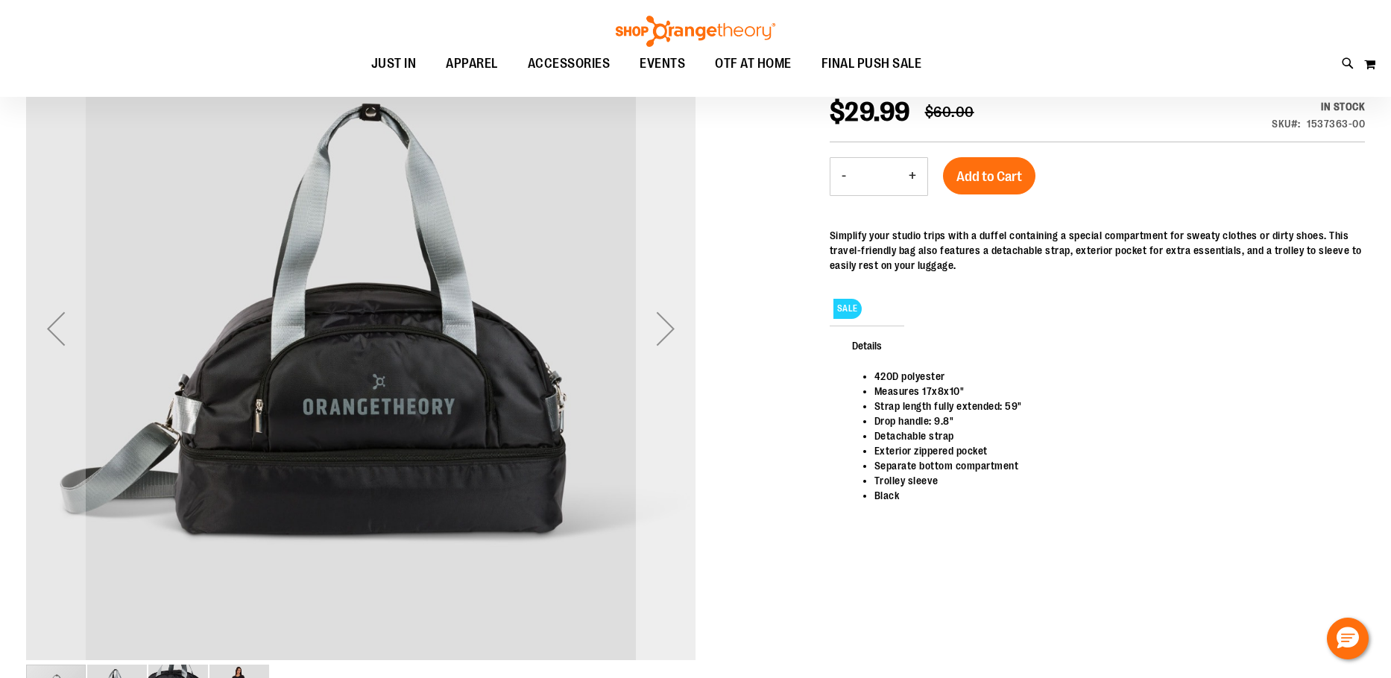
click at [667, 331] on div "Next" at bounding box center [666, 329] width 60 height 60
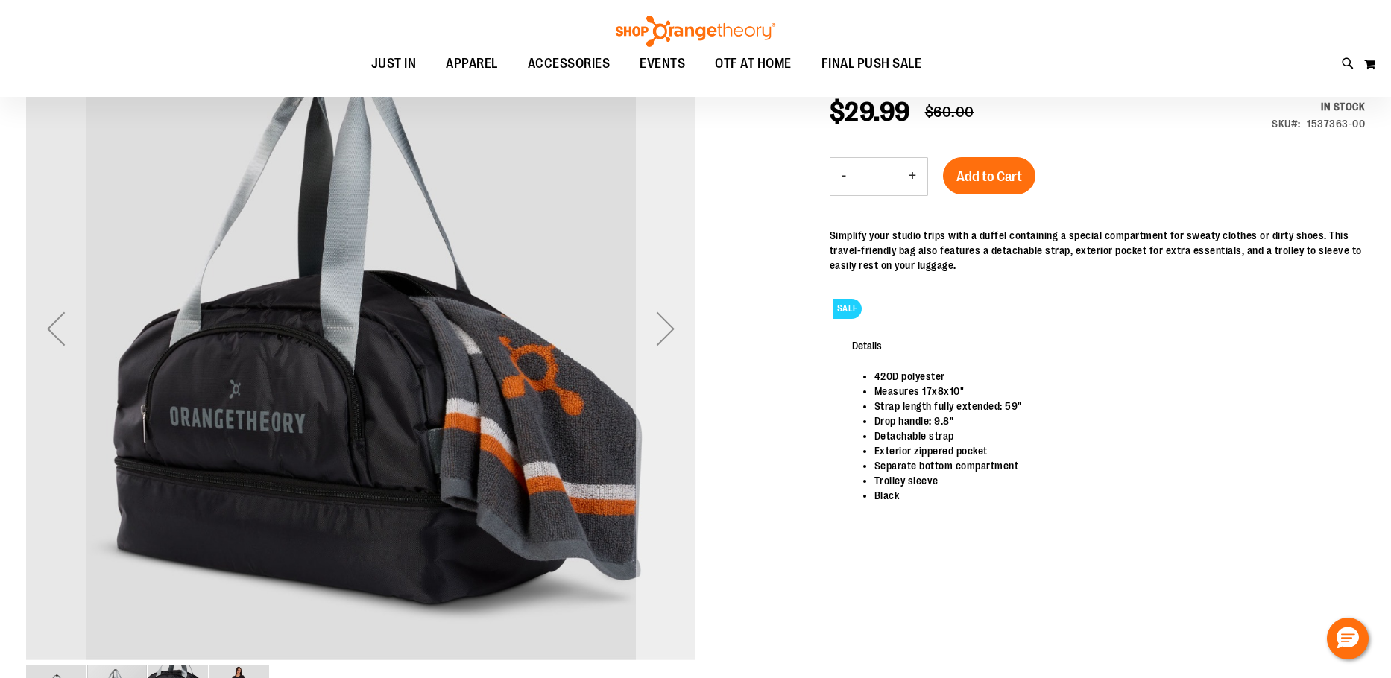
click at [667, 331] on div "Next" at bounding box center [666, 329] width 60 height 60
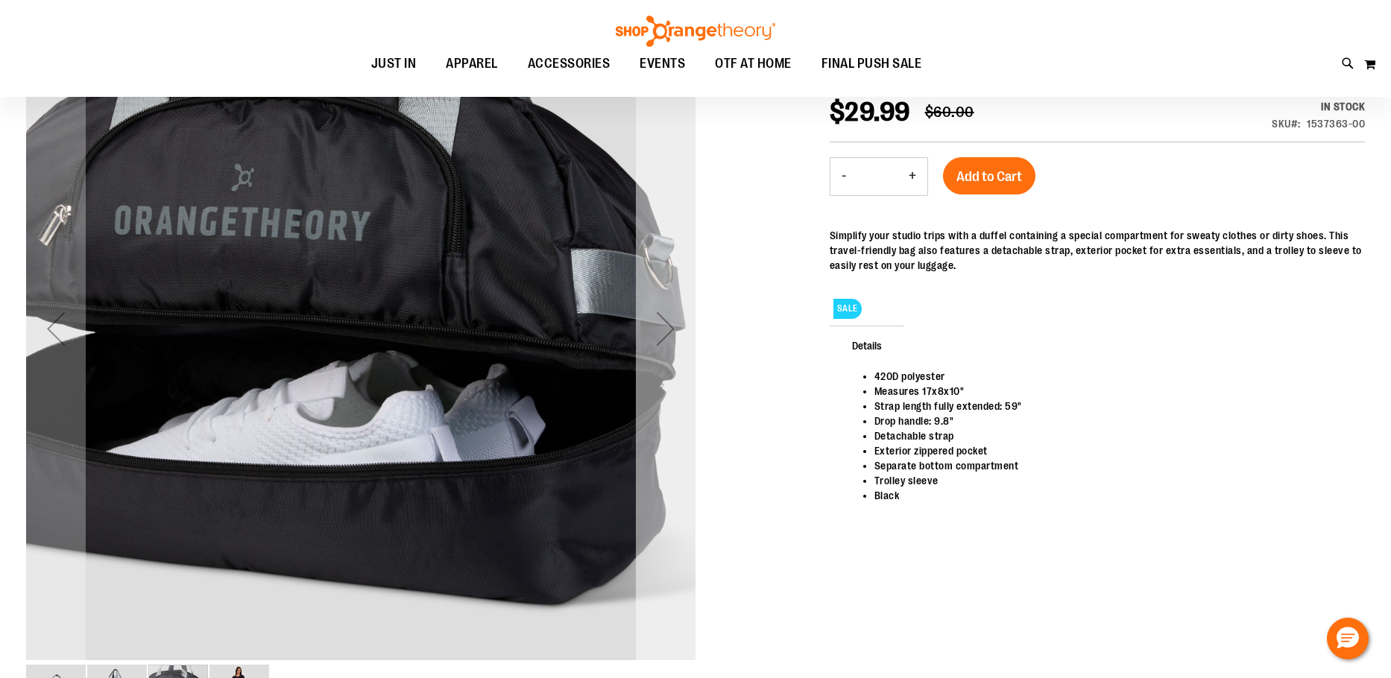
click at [667, 331] on div "Next" at bounding box center [666, 329] width 60 height 60
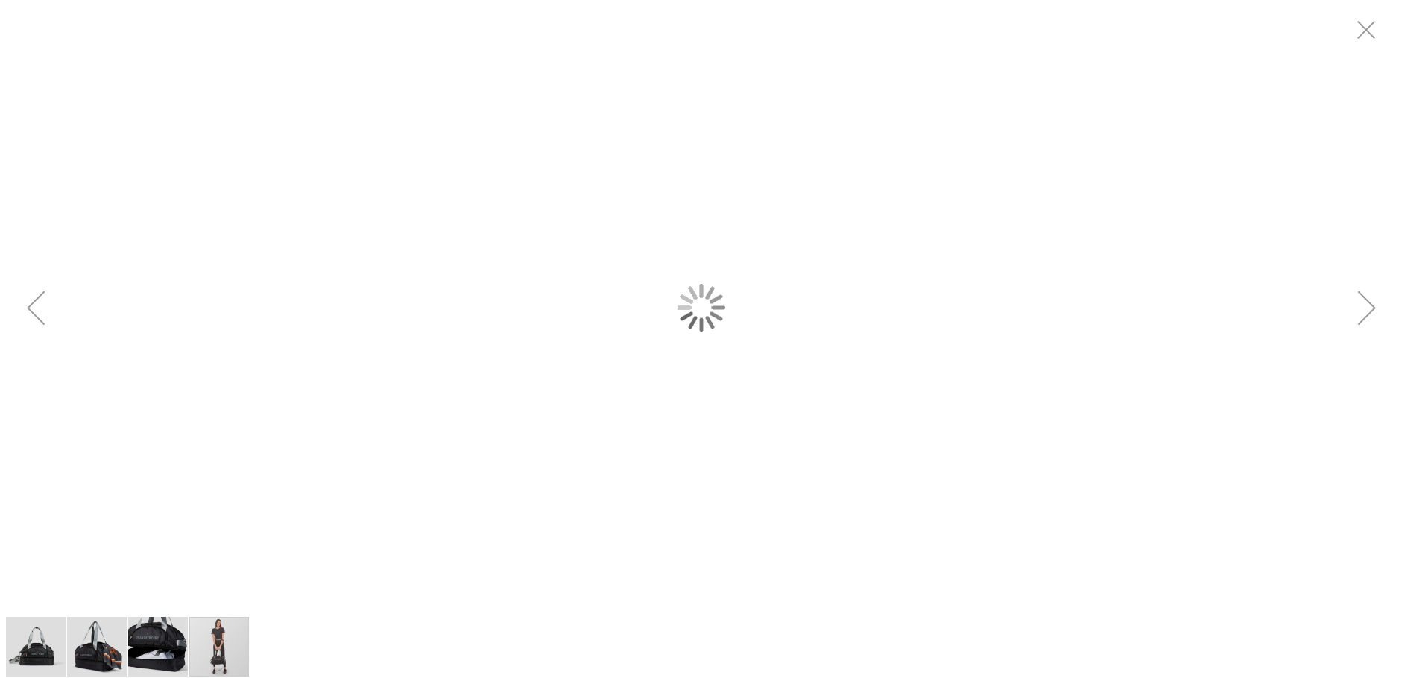
scroll to position [0, 0]
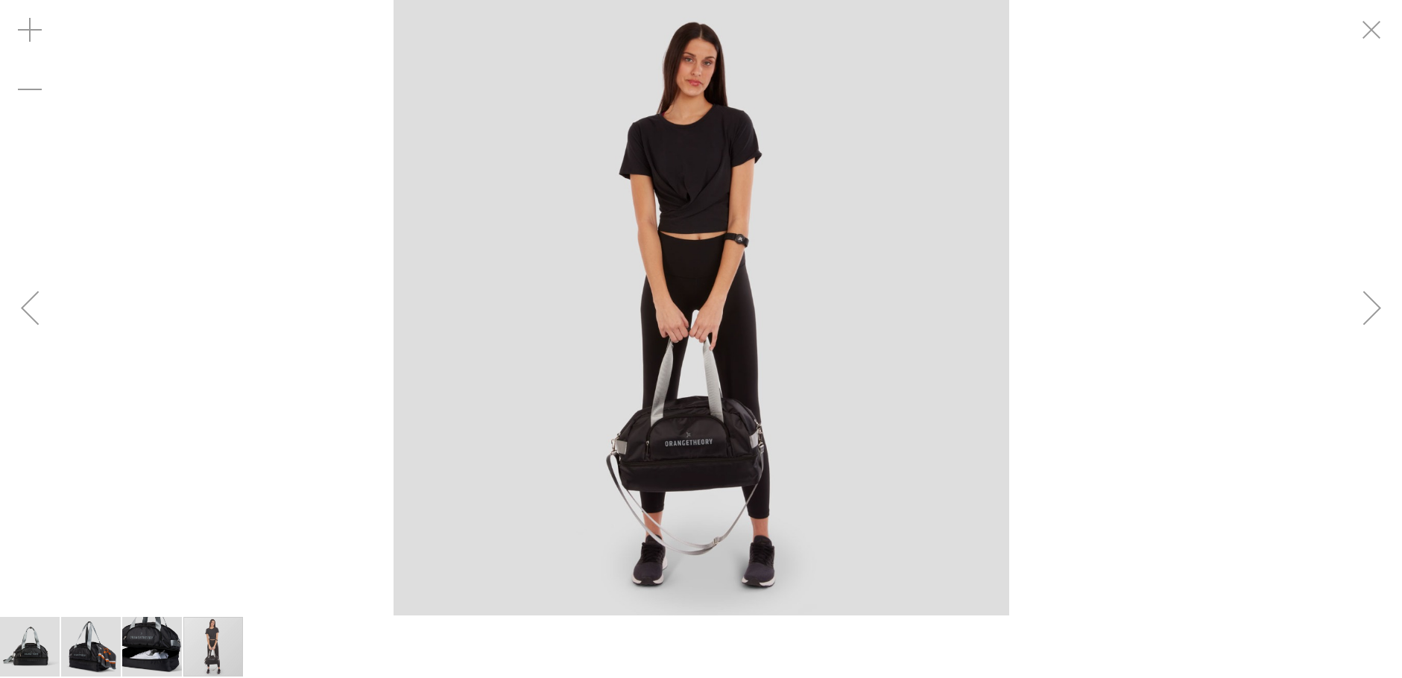
click at [146, 639] on img "image 3 of 4" at bounding box center [152, 647] width 60 height 60
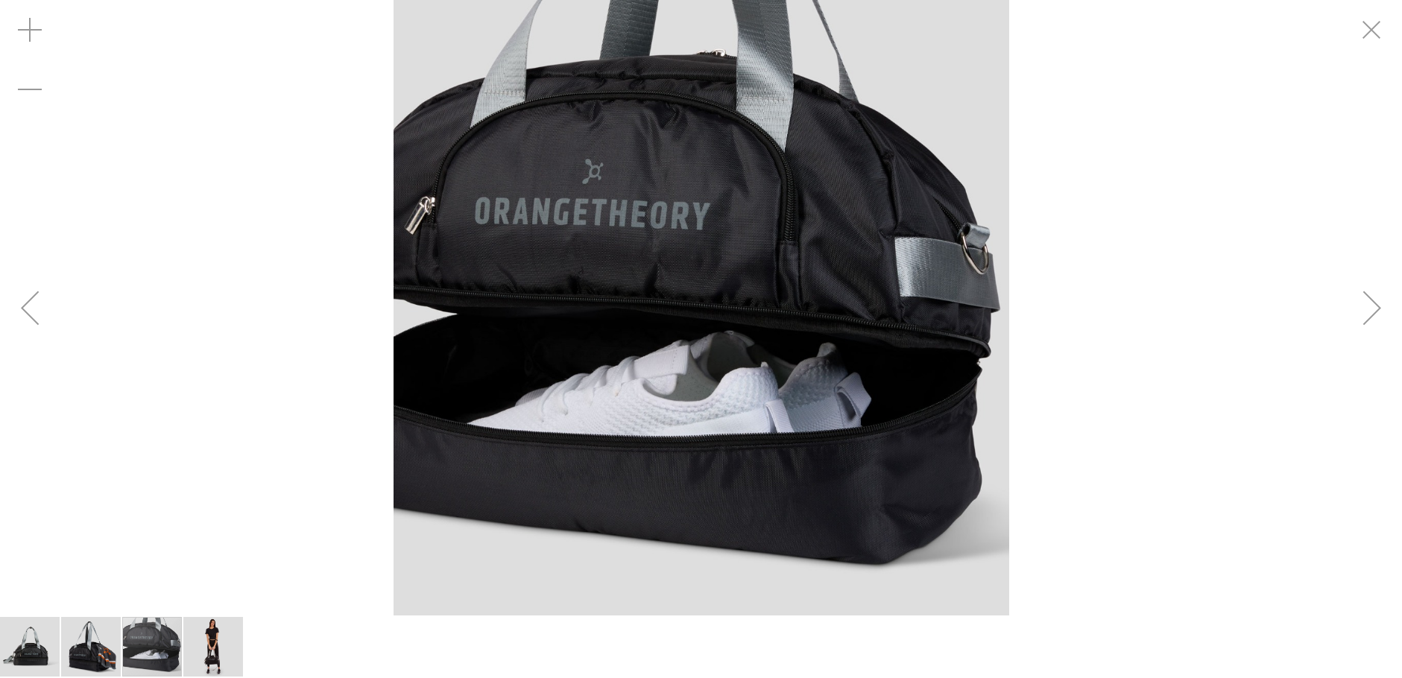
click at [63, 646] on img "image 2 of 4" at bounding box center [91, 647] width 60 height 60
